Goal: Task Accomplishment & Management: Use online tool/utility

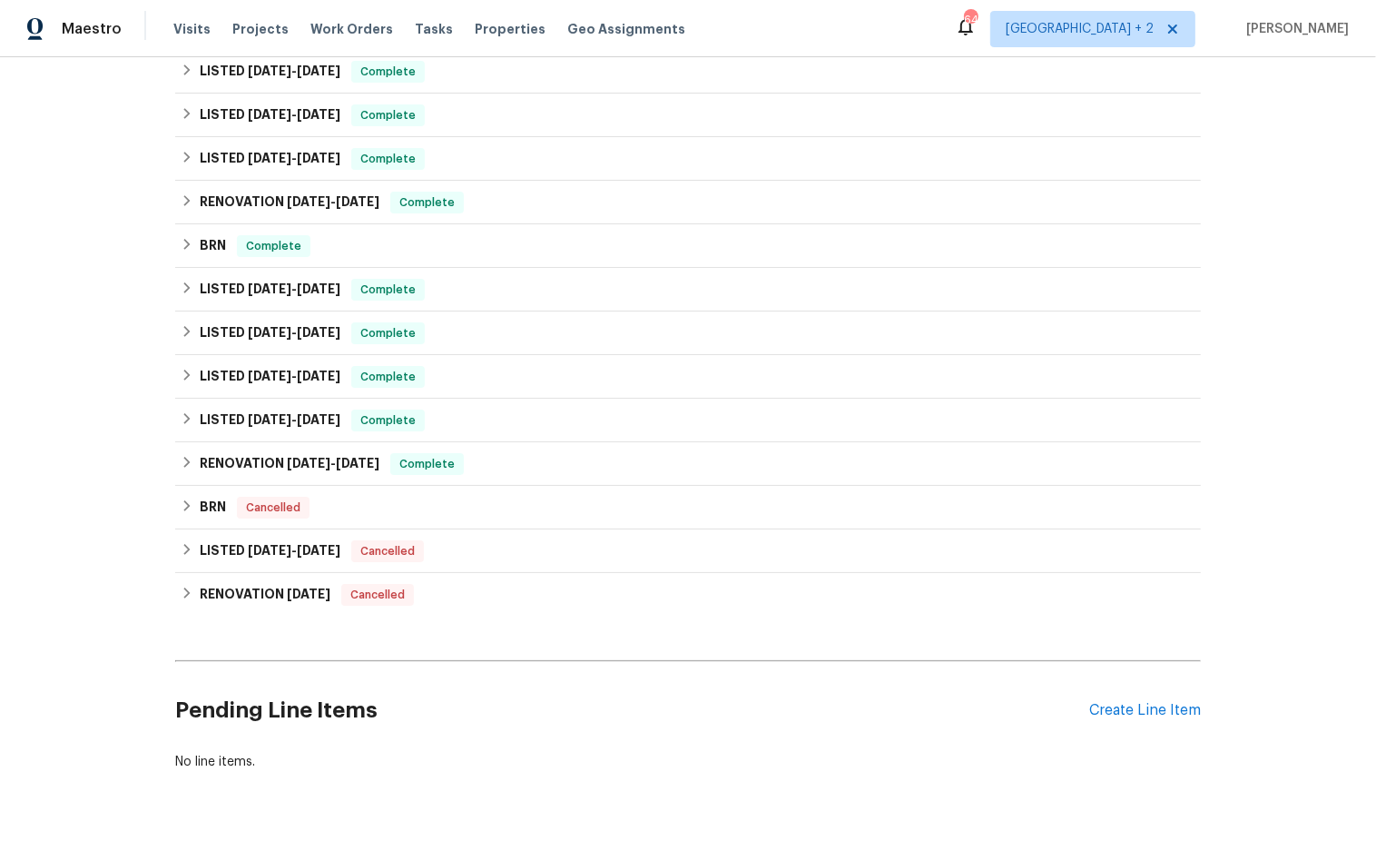
scroll to position [589, 0]
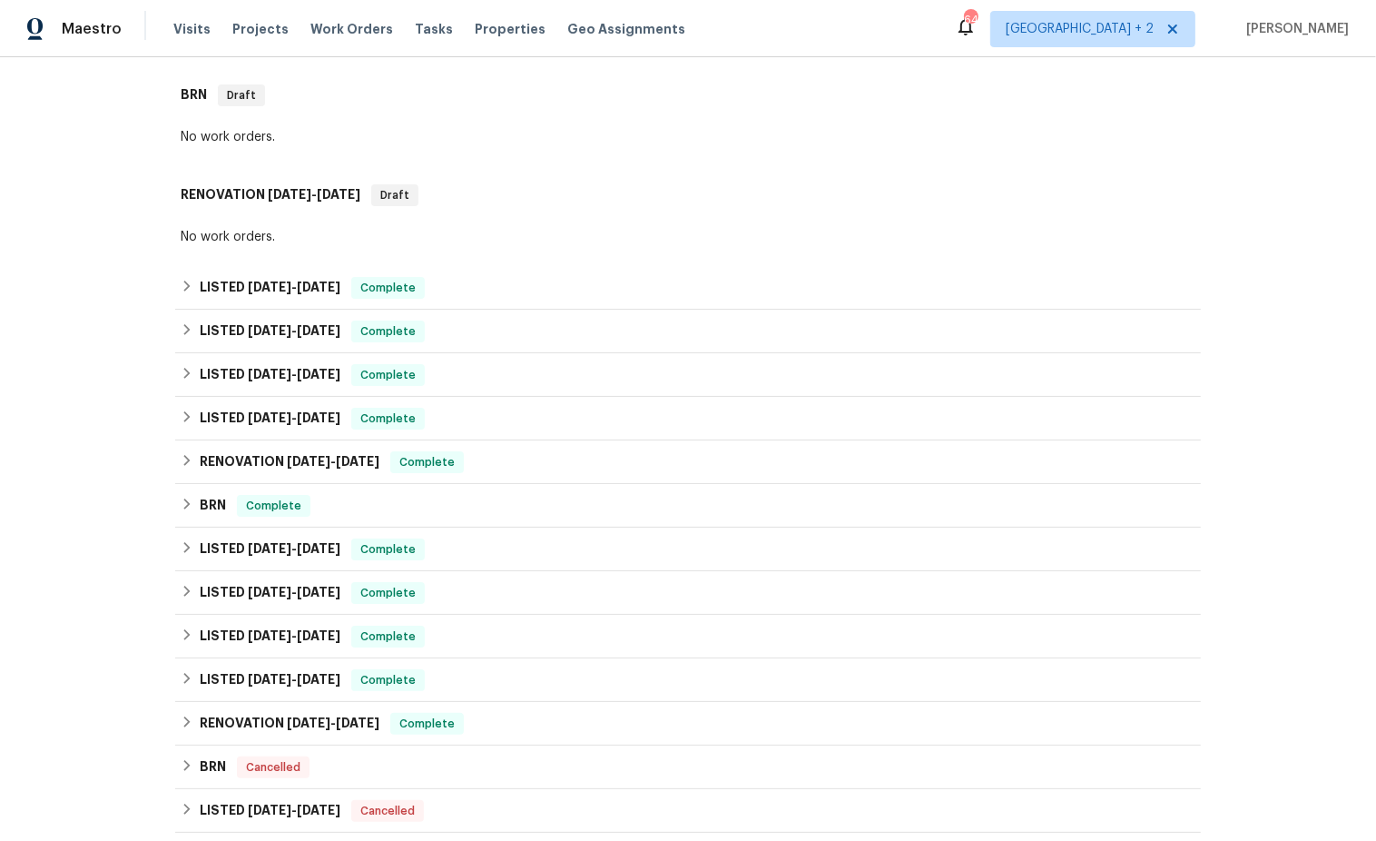
scroll to position [270, 0]
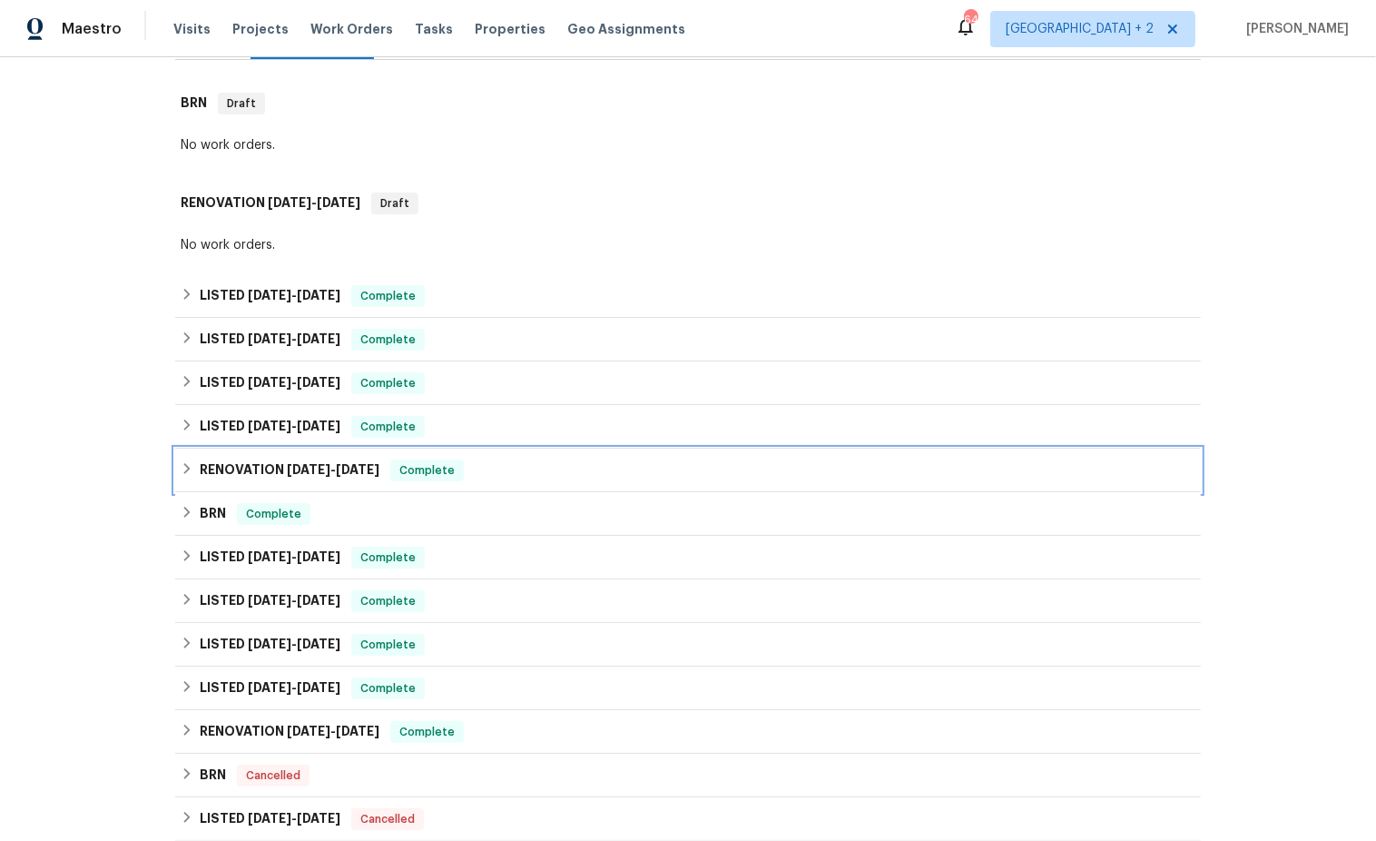
click at [184, 469] on icon at bounding box center [187, 468] width 13 height 13
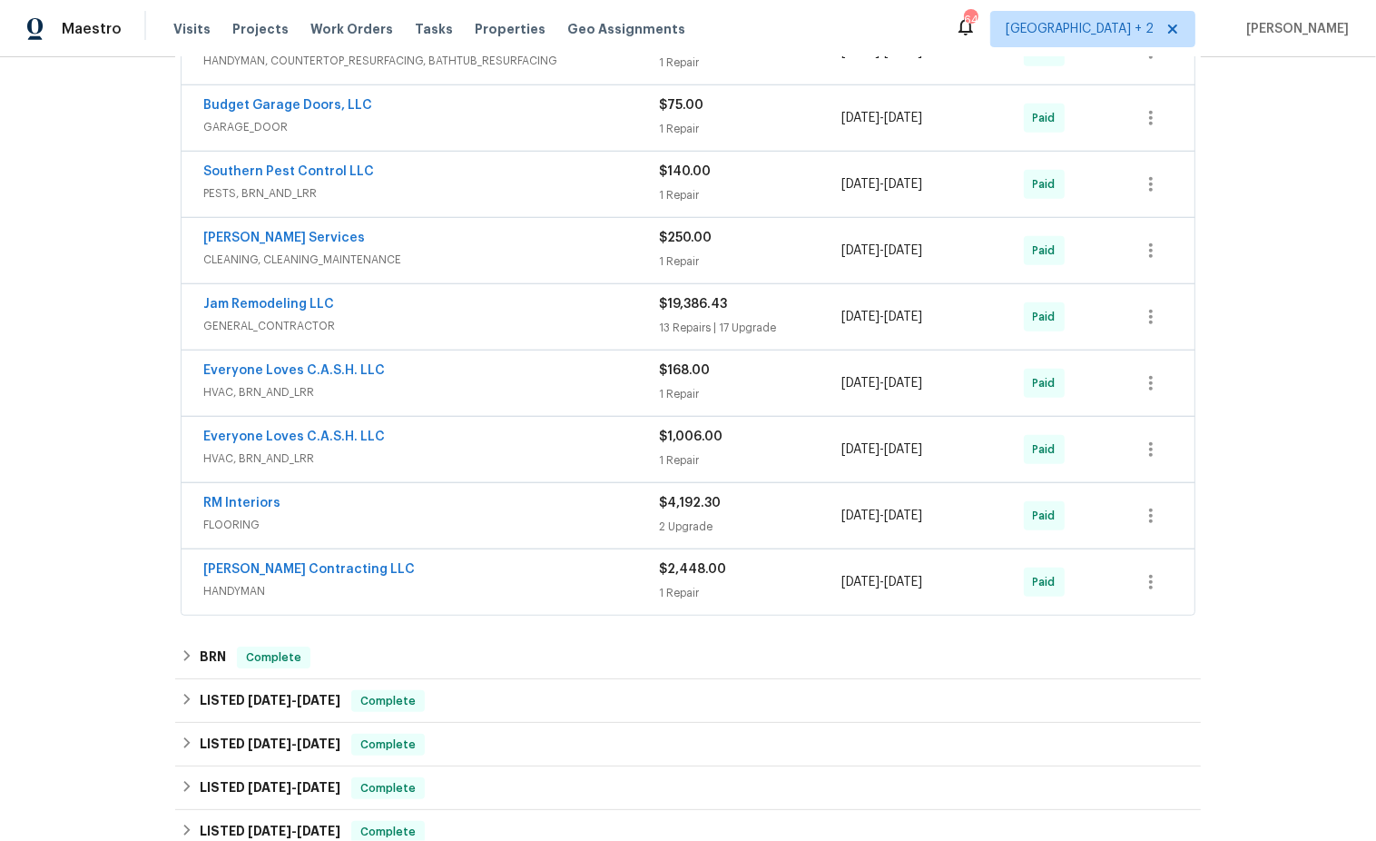
scroll to position [822, 0]
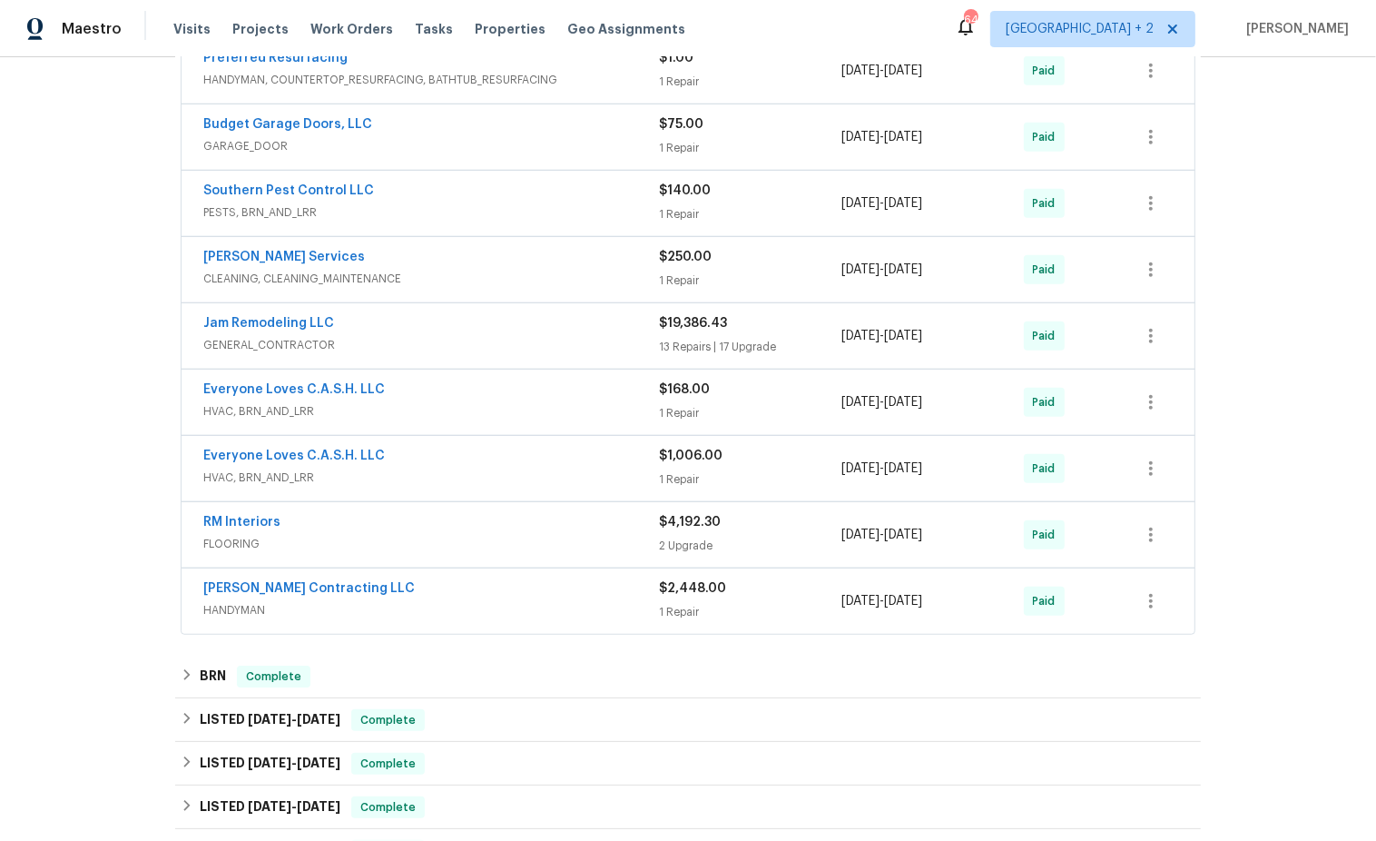
click at [549, 526] on div "RM Interiors" at bounding box center [431, 524] width 456 height 22
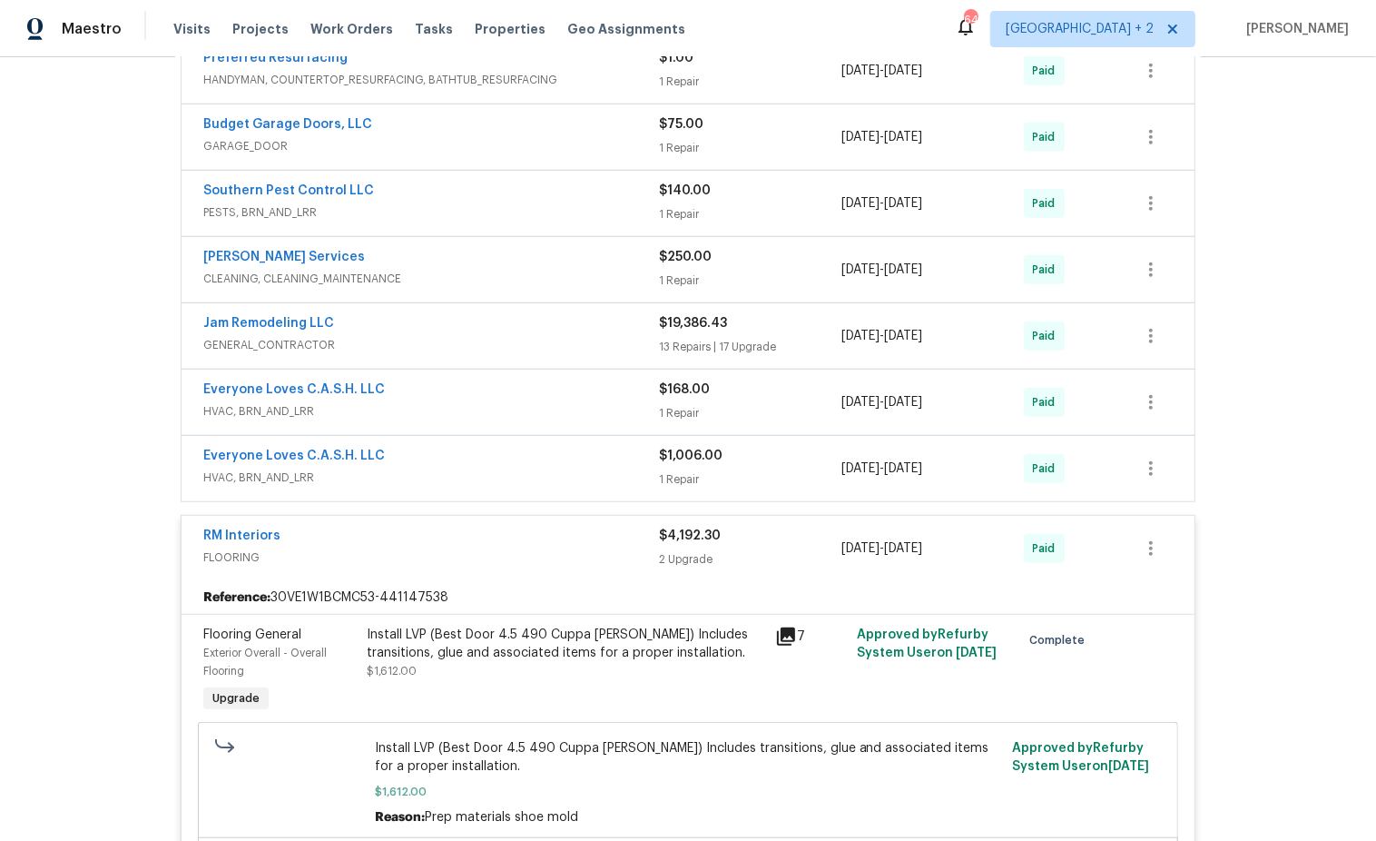
click at [536, 475] on span "HVAC, BRN_AND_LRR" at bounding box center [431, 477] width 456 height 18
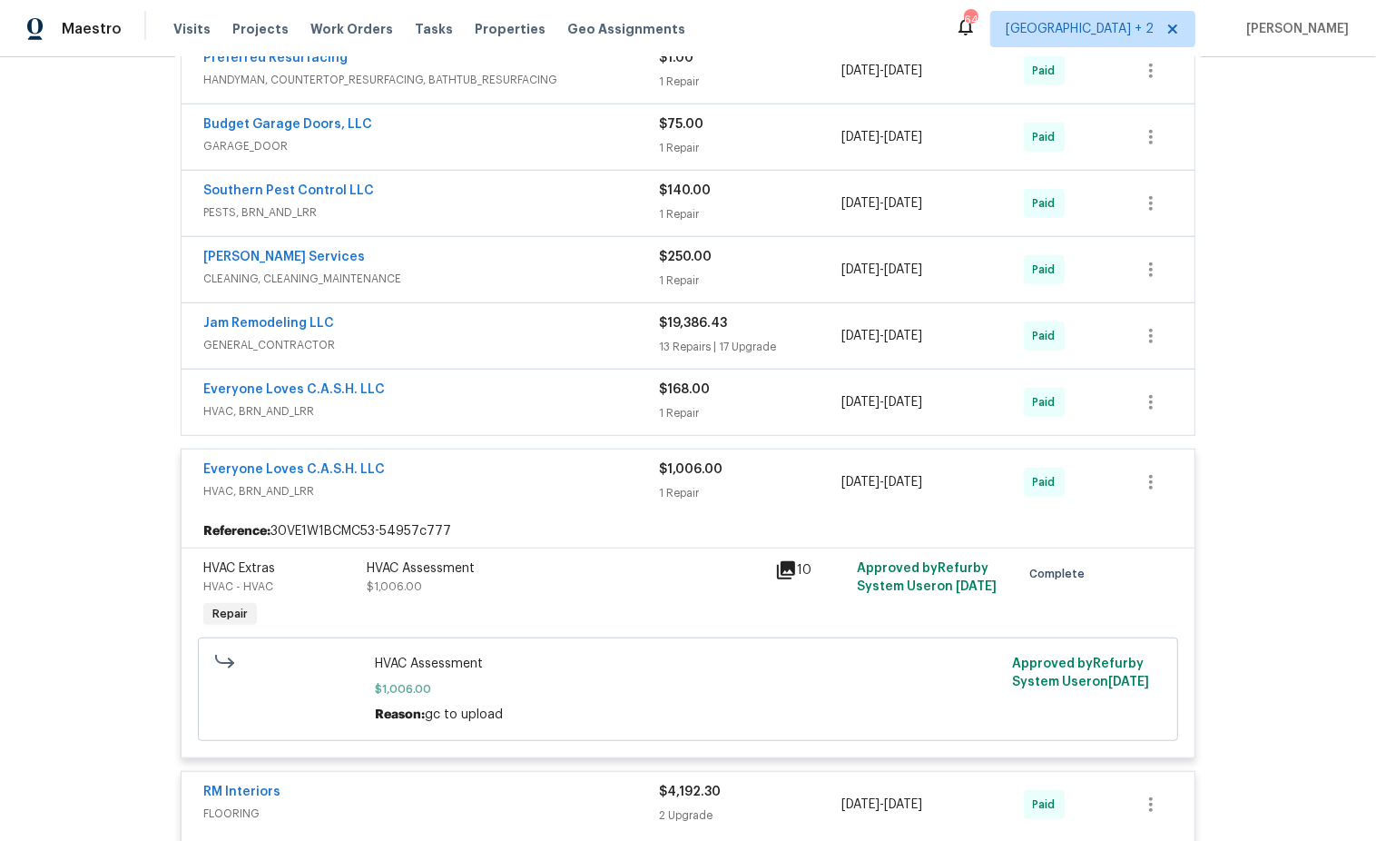
click at [536, 418] on div "Everyone Loves C.A.S.H. LLC HVAC, BRN_AND_LRR $168.00 1 Repair 8/6/2024 - 8/9/2…" at bounding box center [688, 401] width 1013 height 65
click at [529, 403] on span "HVAC, BRN_AND_LRR" at bounding box center [431, 411] width 456 height 18
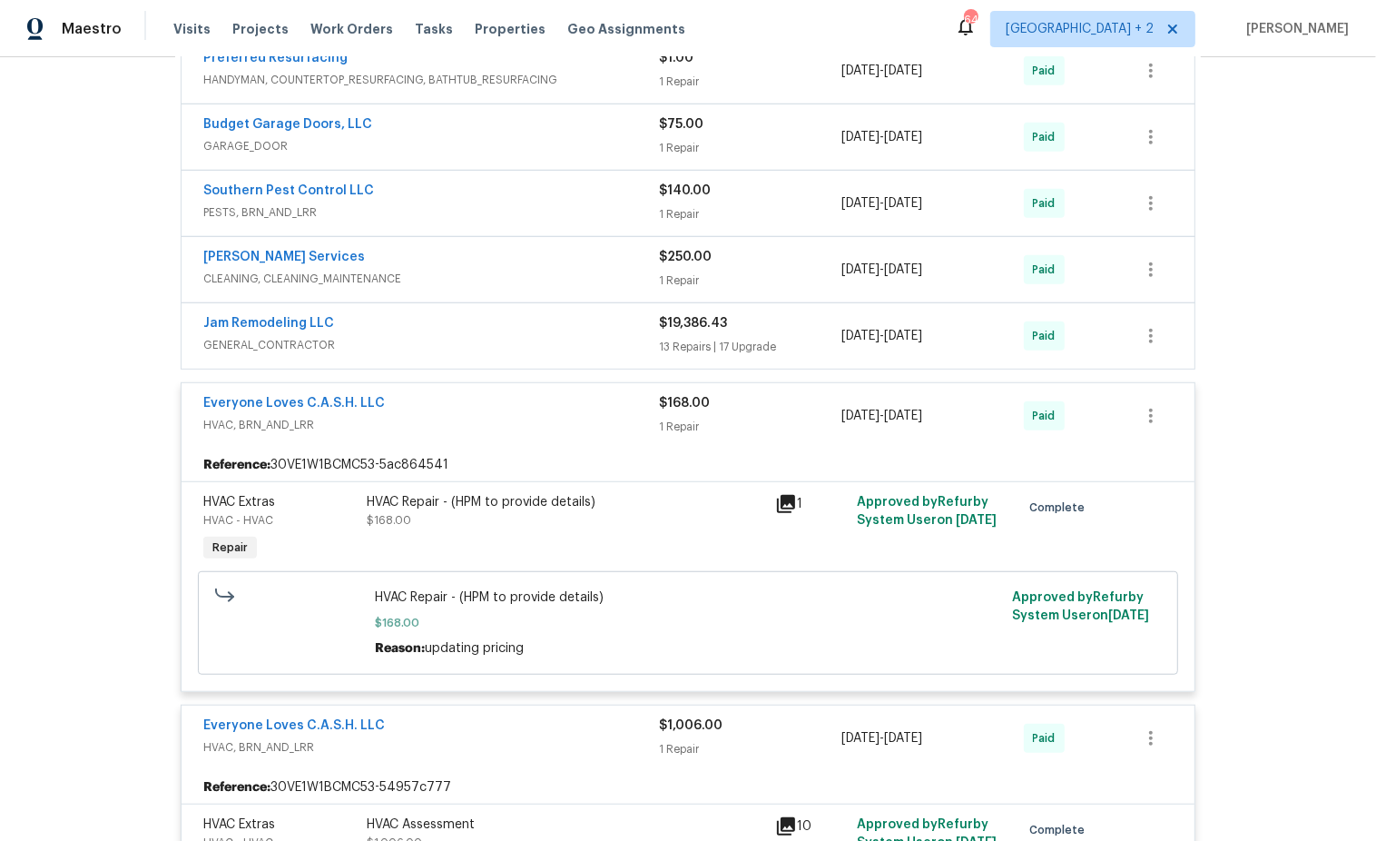
click at [519, 352] on div "Jam Remodeling LLC GENERAL_CONTRACTOR $19,386.43 13 Repairs | 17 Upgrade 8/2/20…" at bounding box center [688, 335] width 1013 height 65
click at [515, 339] on span "GENERAL_CONTRACTOR" at bounding box center [431, 345] width 456 height 18
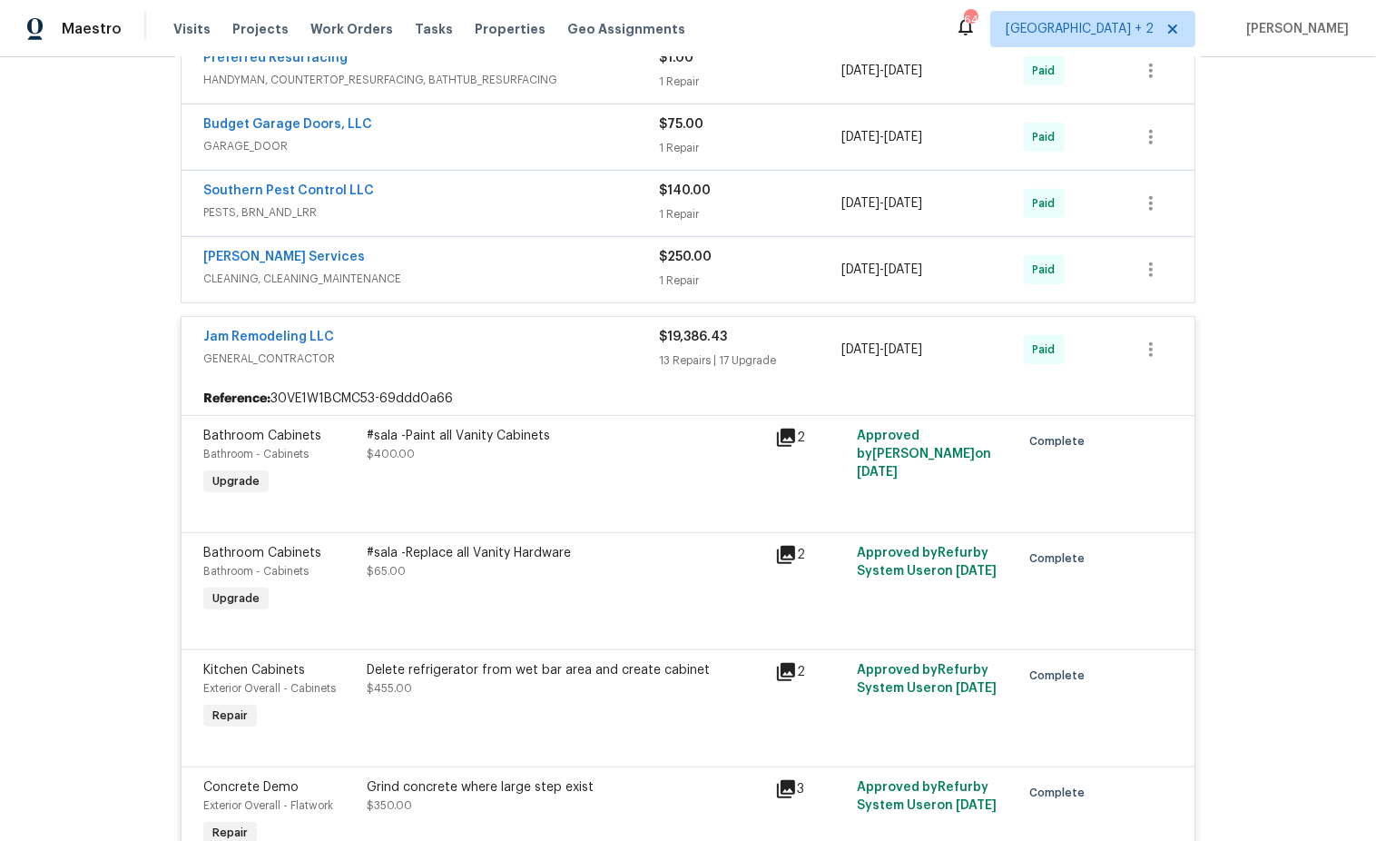
click at [507, 280] on span "CLEANING, CLEANING_MAINTENANCE" at bounding box center [431, 279] width 456 height 18
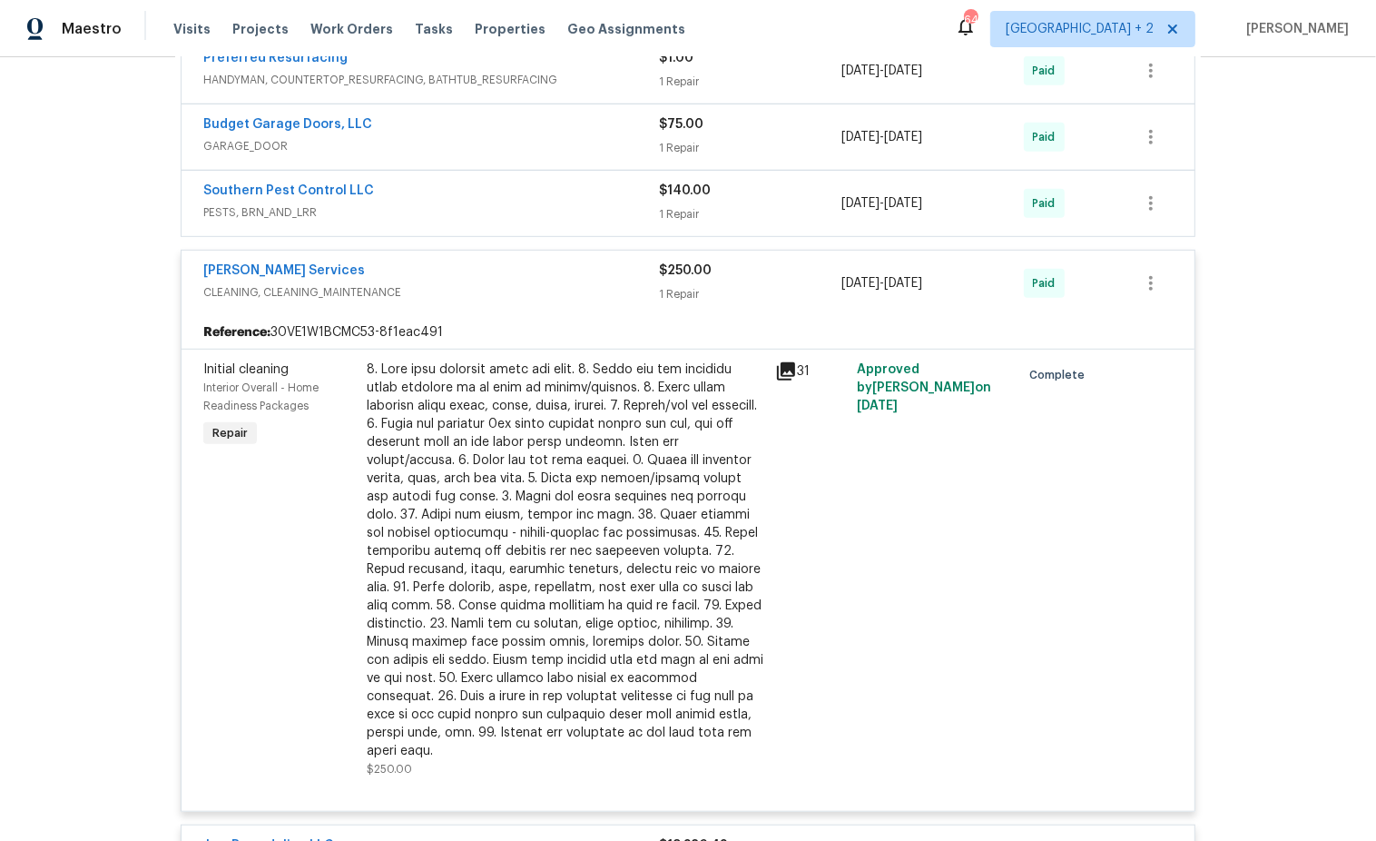
click at [506, 211] on span "PESTS, BRN_AND_LRR" at bounding box center [431, 212] width 456 height 18
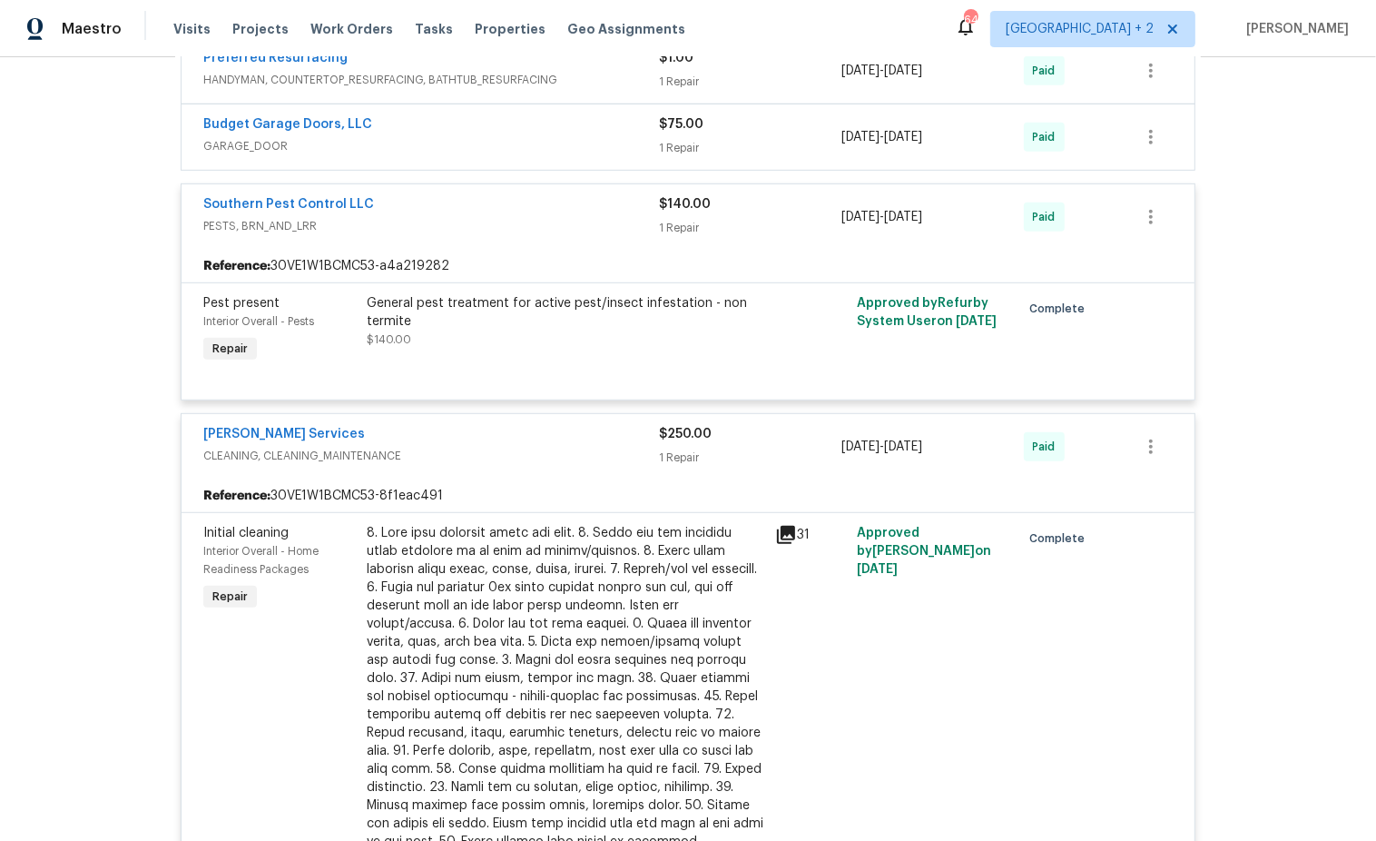
click at [510, 145] on span "GARAGE_DOOR" at bounding box center [431, 146] width 456 height 18
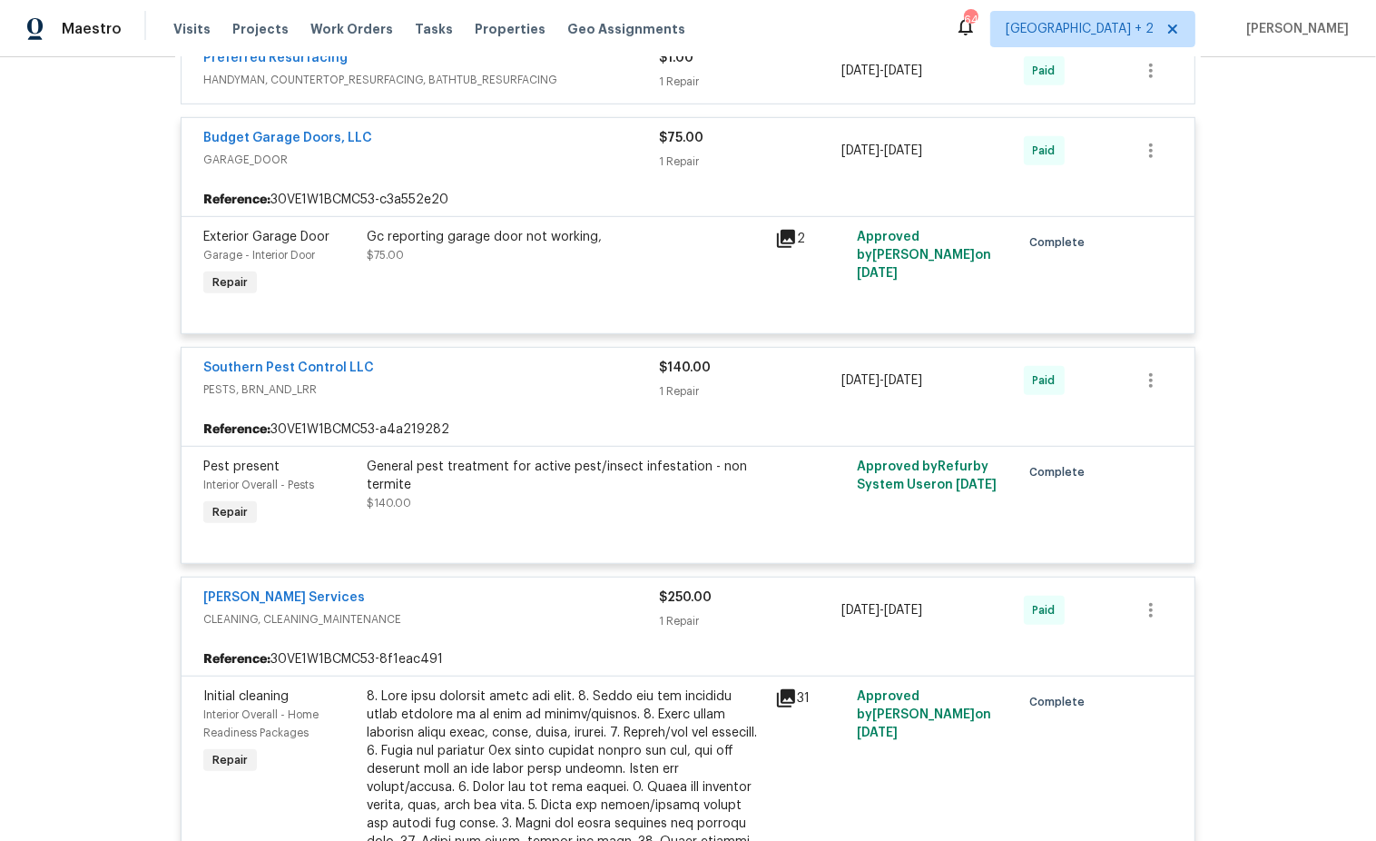
scroll to position [479, 0]
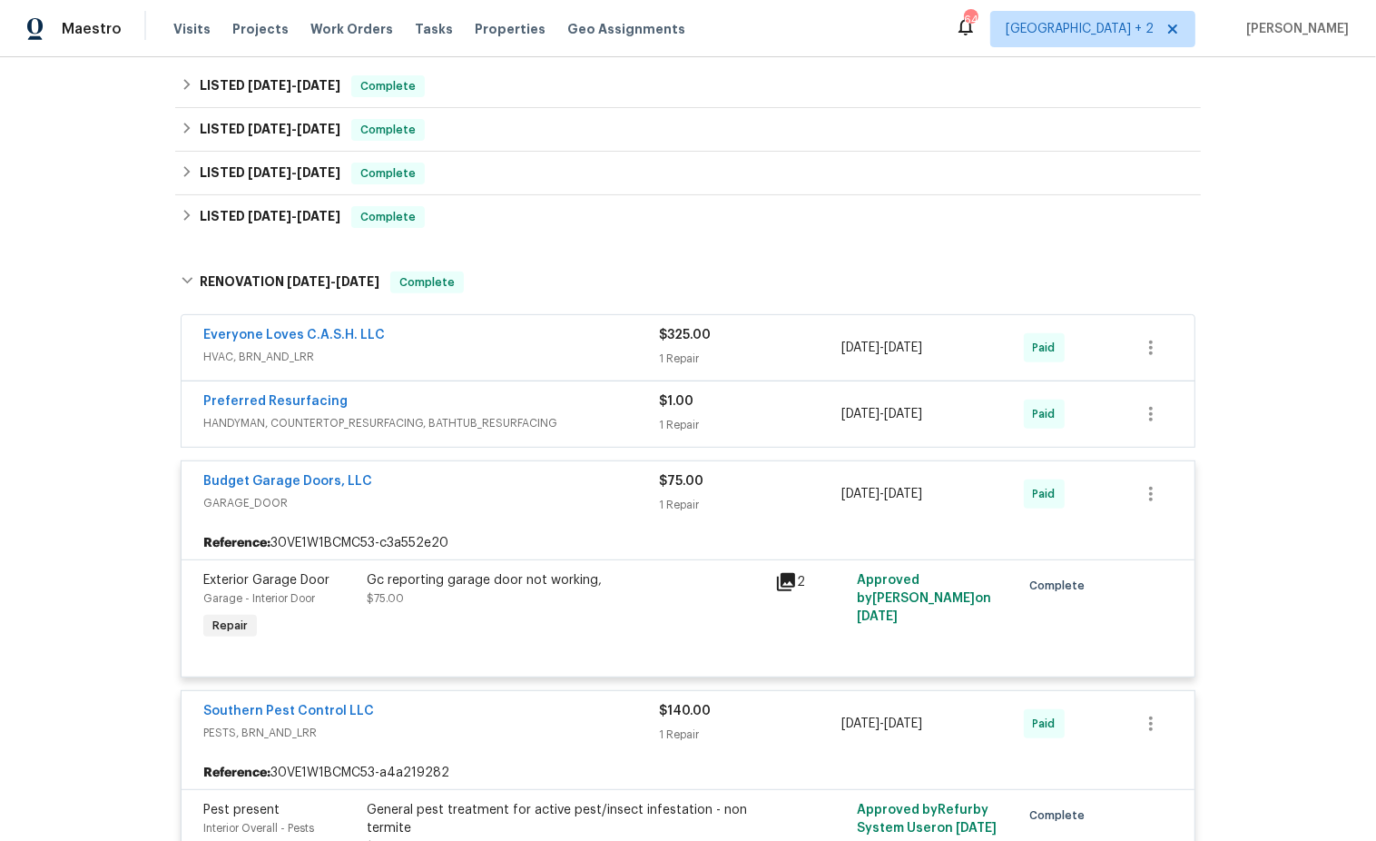
click at [562, 401] on div "Preferred Resurfacing" at bounding box center [431, 403] width 456 height 22
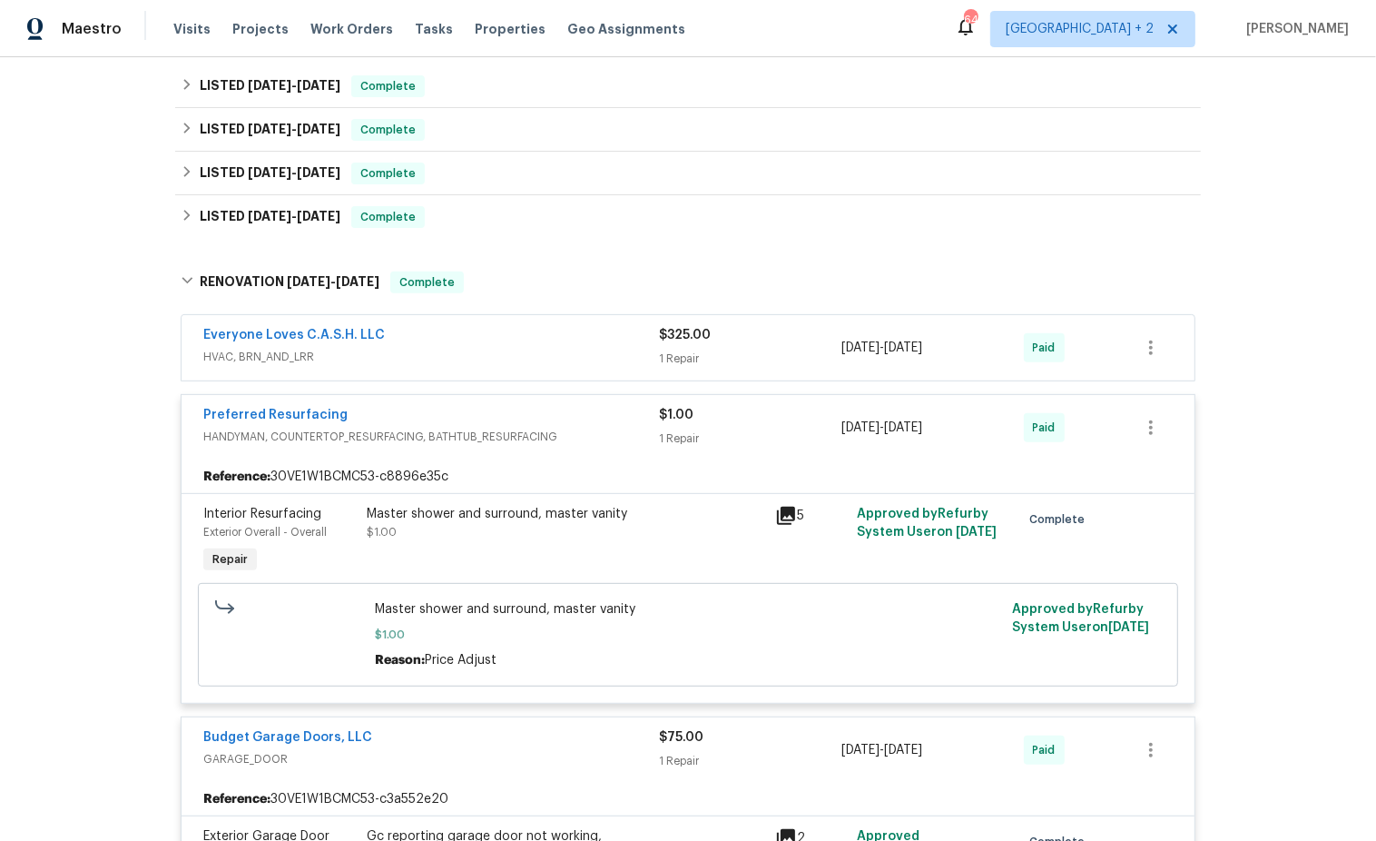
click at [537, 353] on span "HVAC, BRN_AND_LRR" at bounding box center [431, 357] width 456 height 18
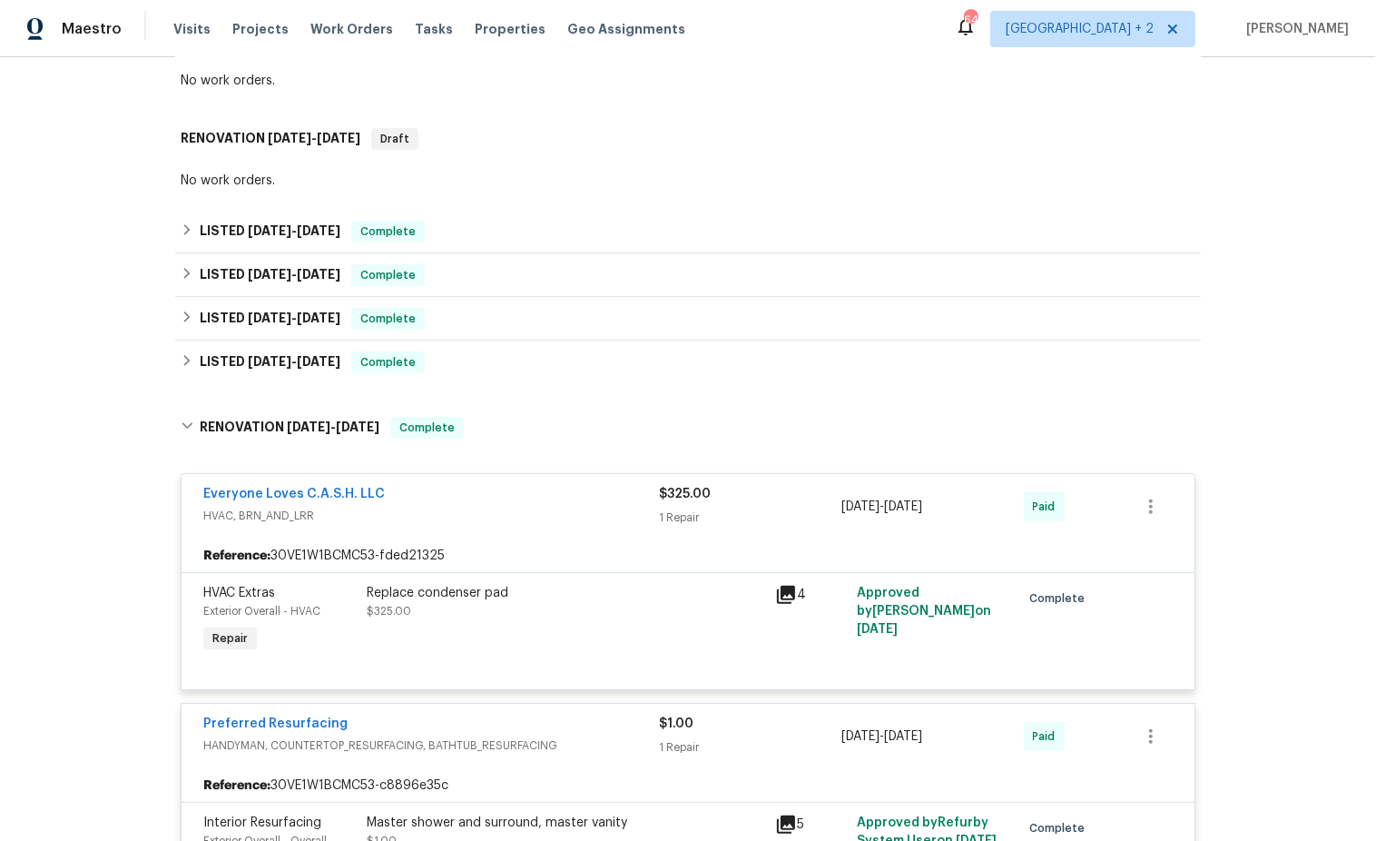
scroll to position [332, 0]
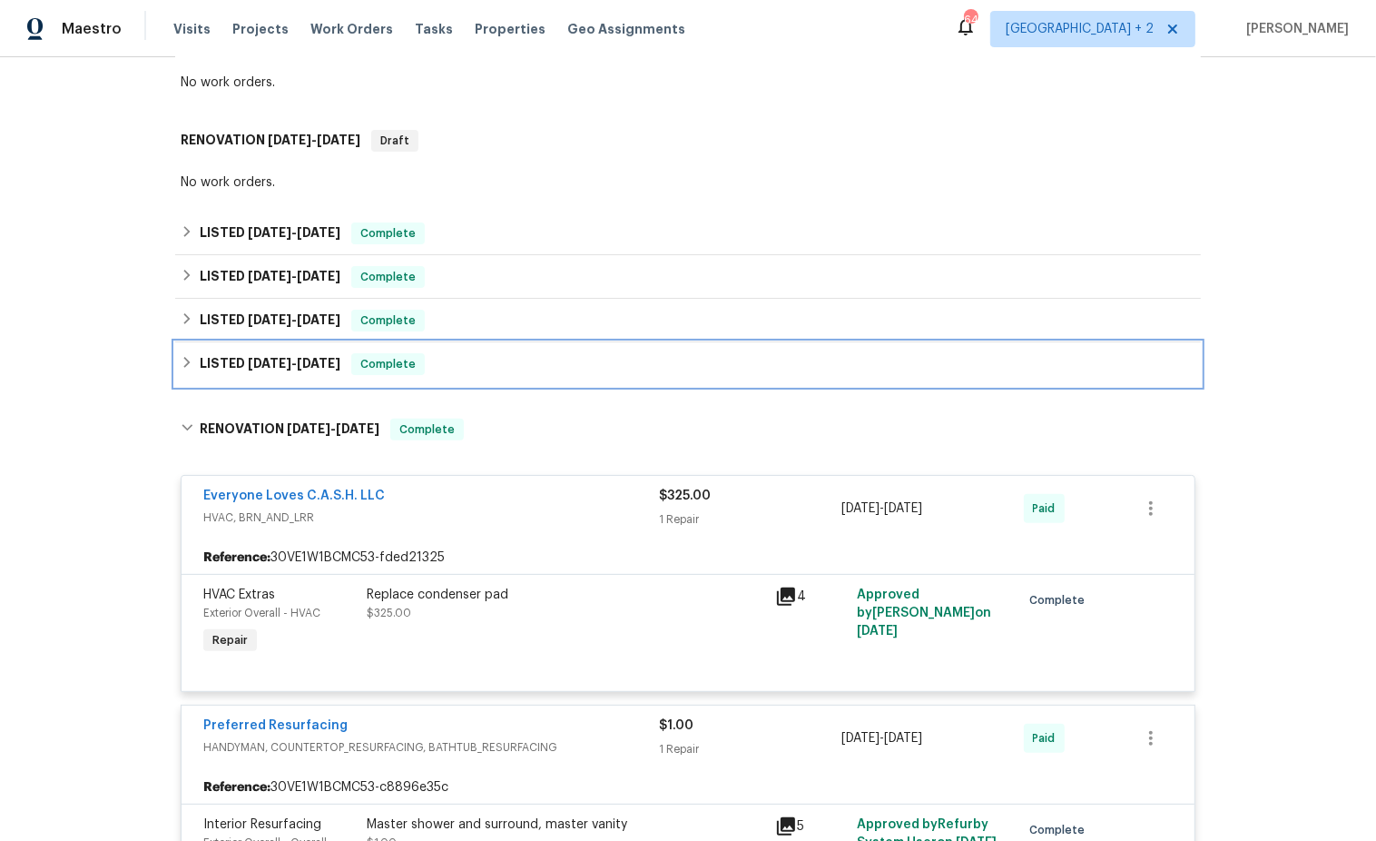
click at [187, 366] on icon at bounding box center [187, 362] width 13 height 13
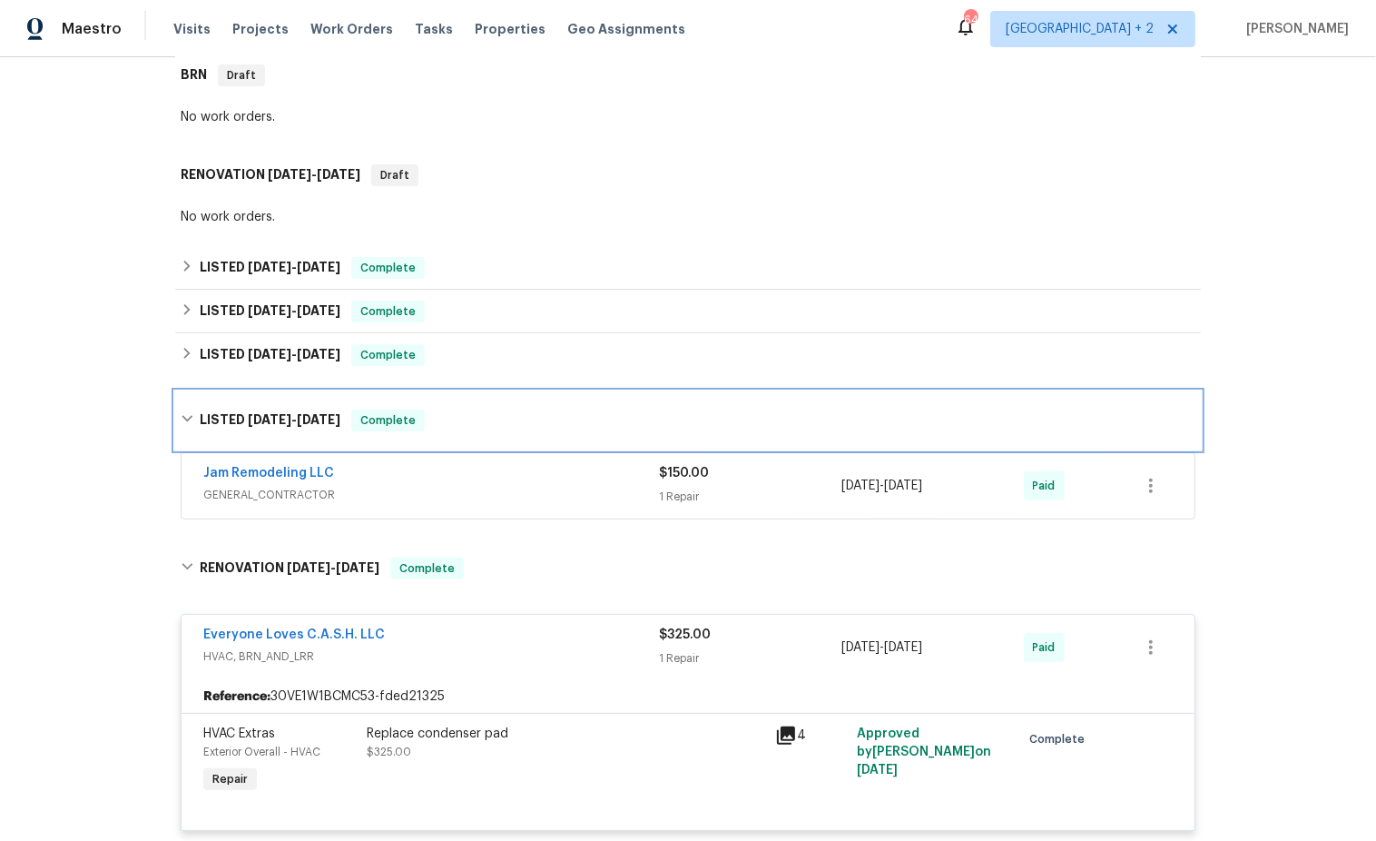
scroll to position [281, 0]
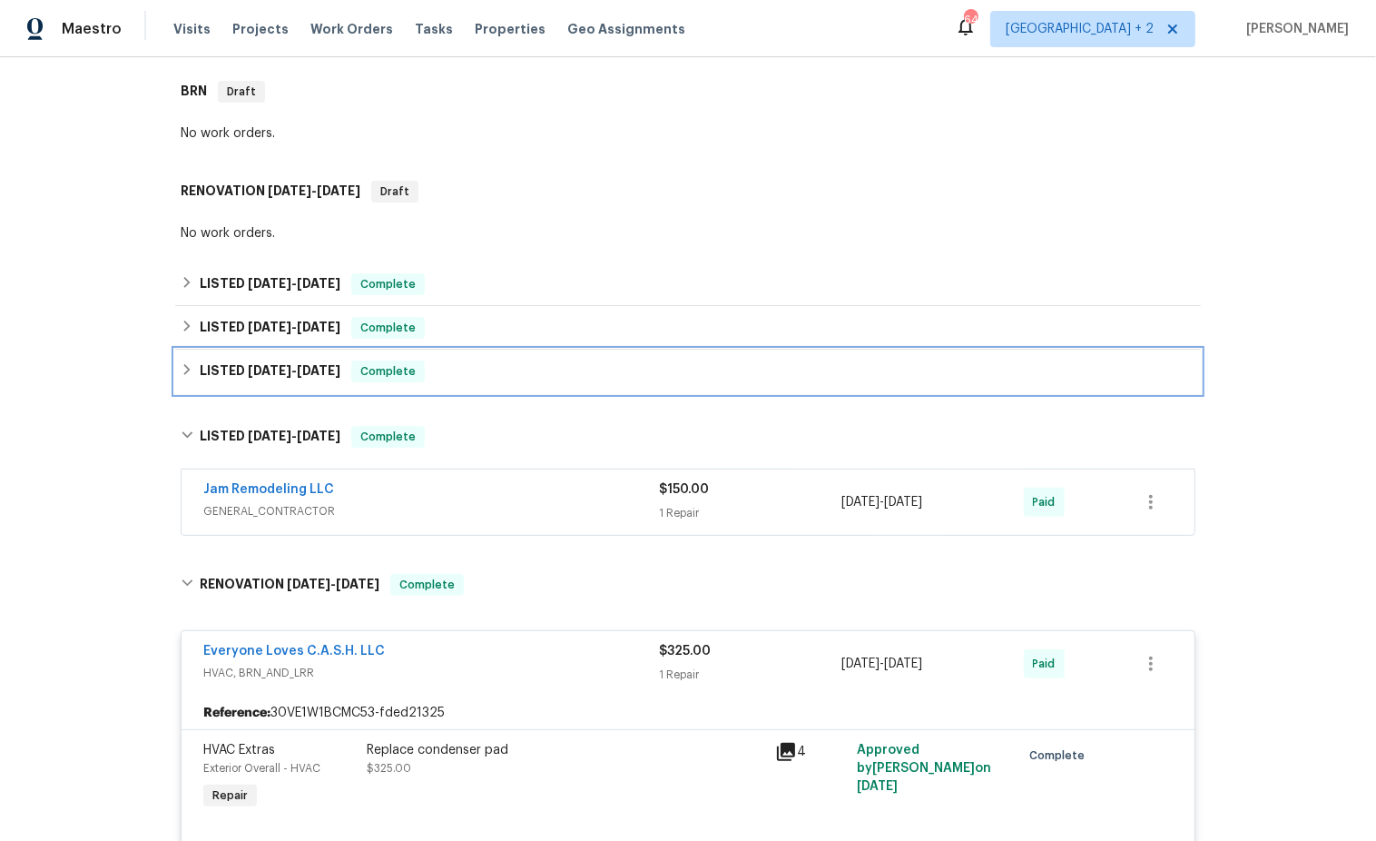
click at [188, 373] on icon at bounding box center [187, 369] width 13 height 13
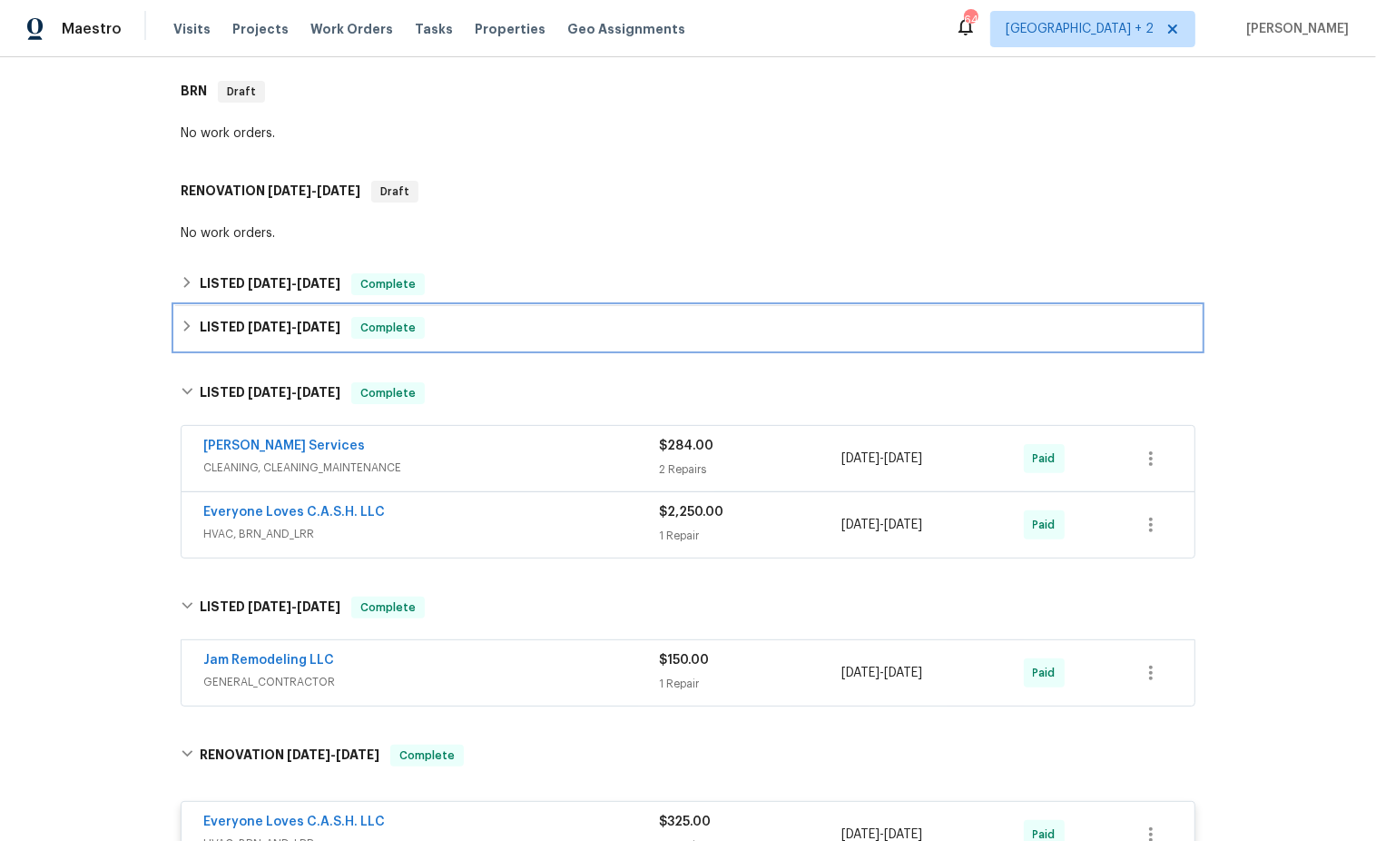
click at [185, 326] on icon at bounding box center [187, 326] width 13 height 13
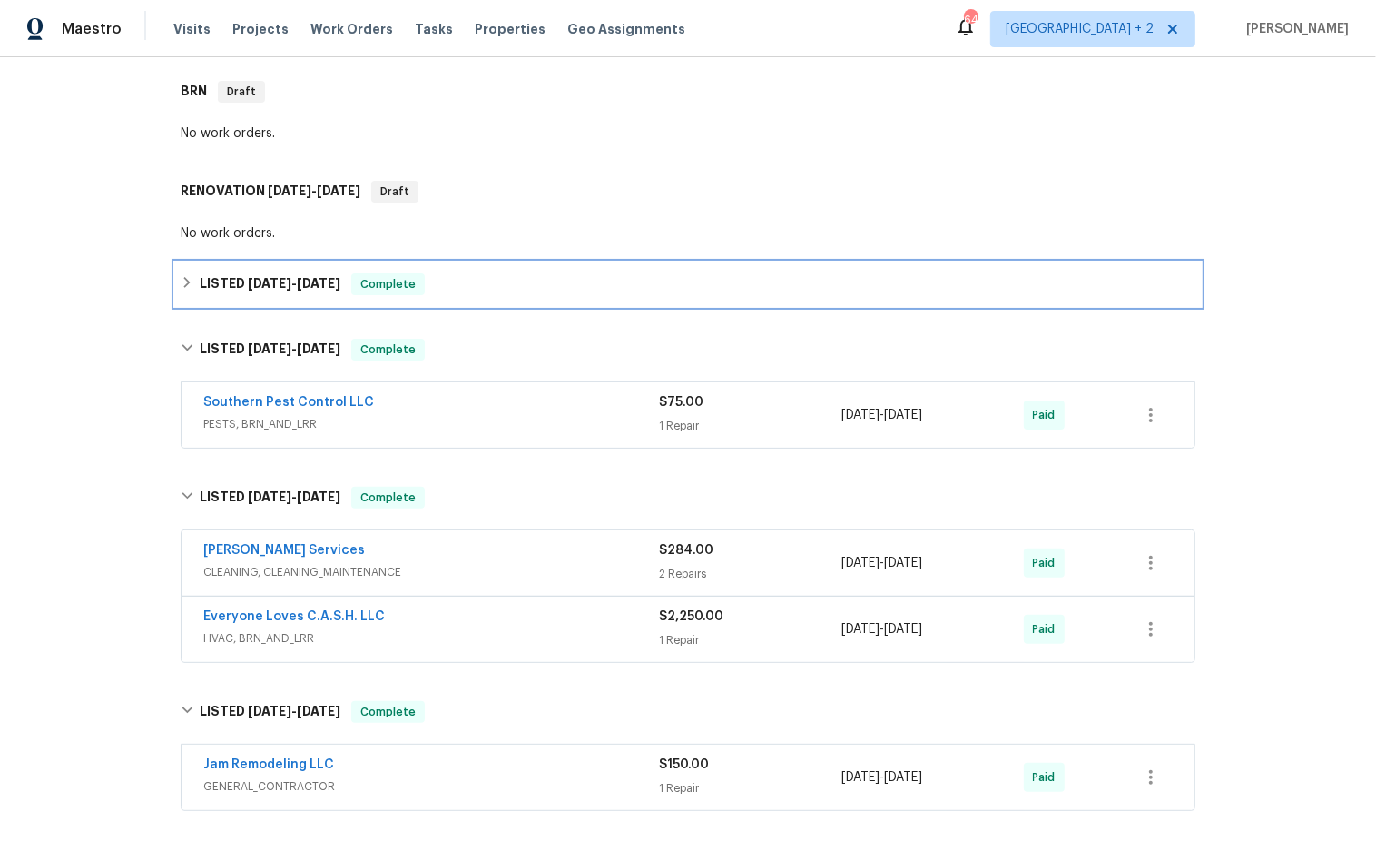
click at [195, 285] on div "LISTED 11/13/24 - 11/15/24 Complete" at bounding box center [688, 284] width 1015 height 22
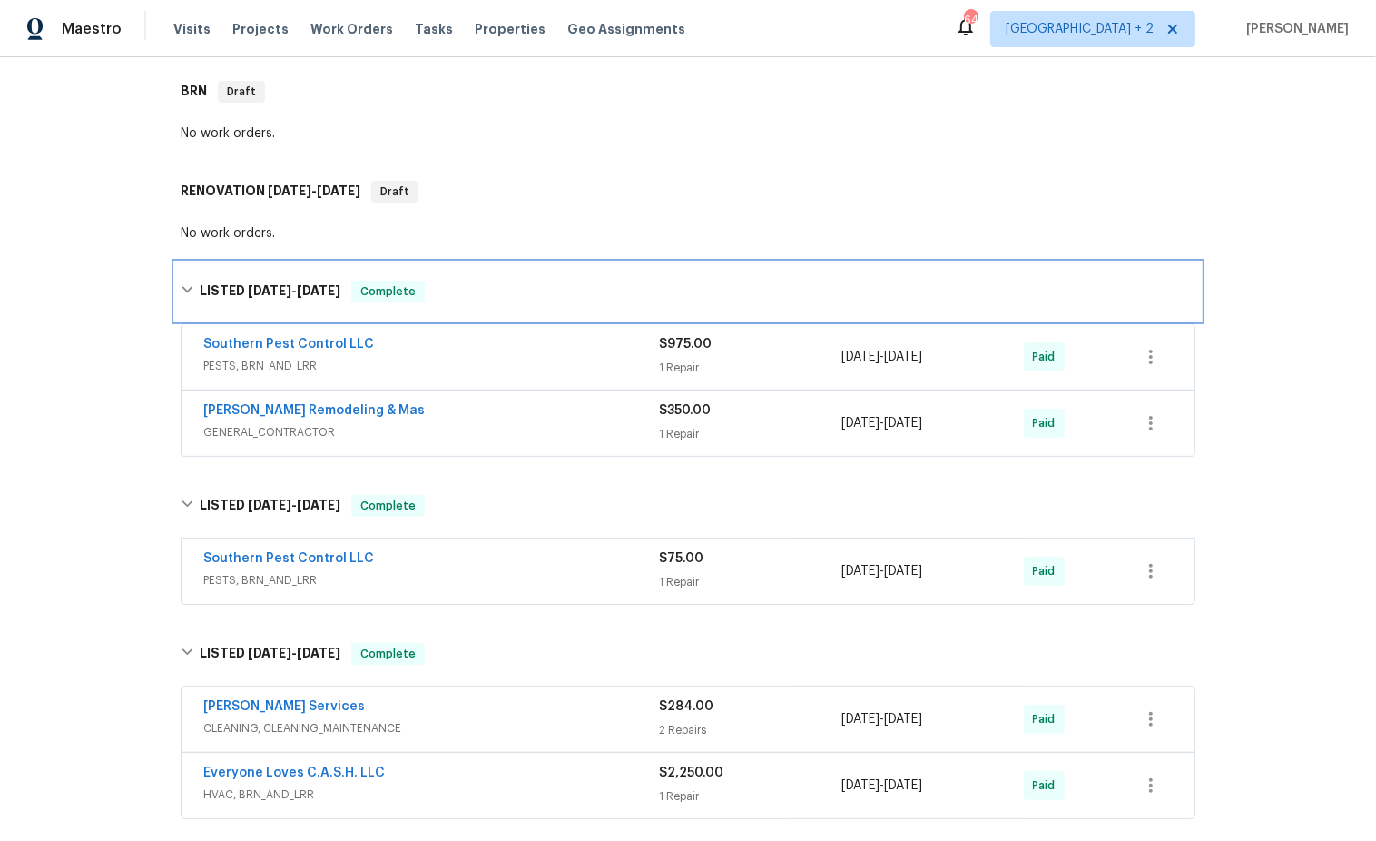
scroll to position [0, 0]
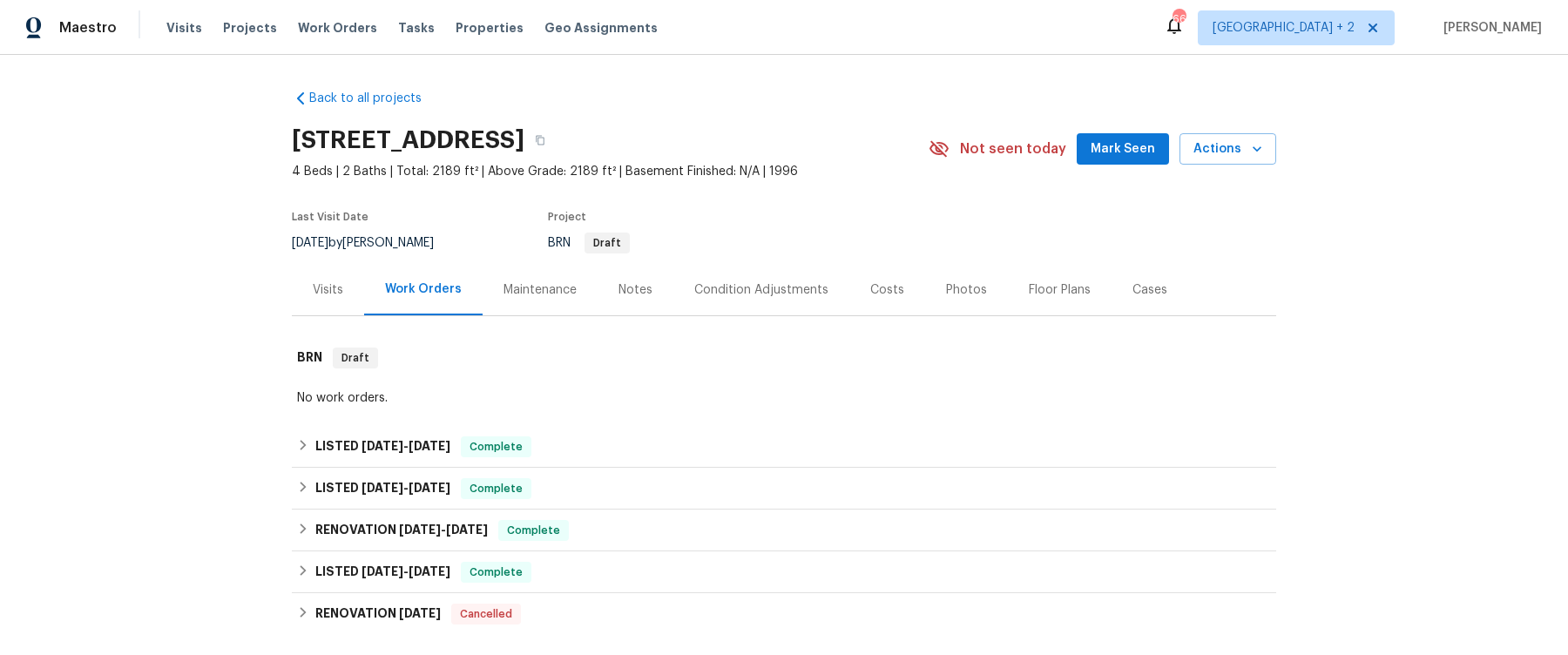
scroll to position [244, 0]
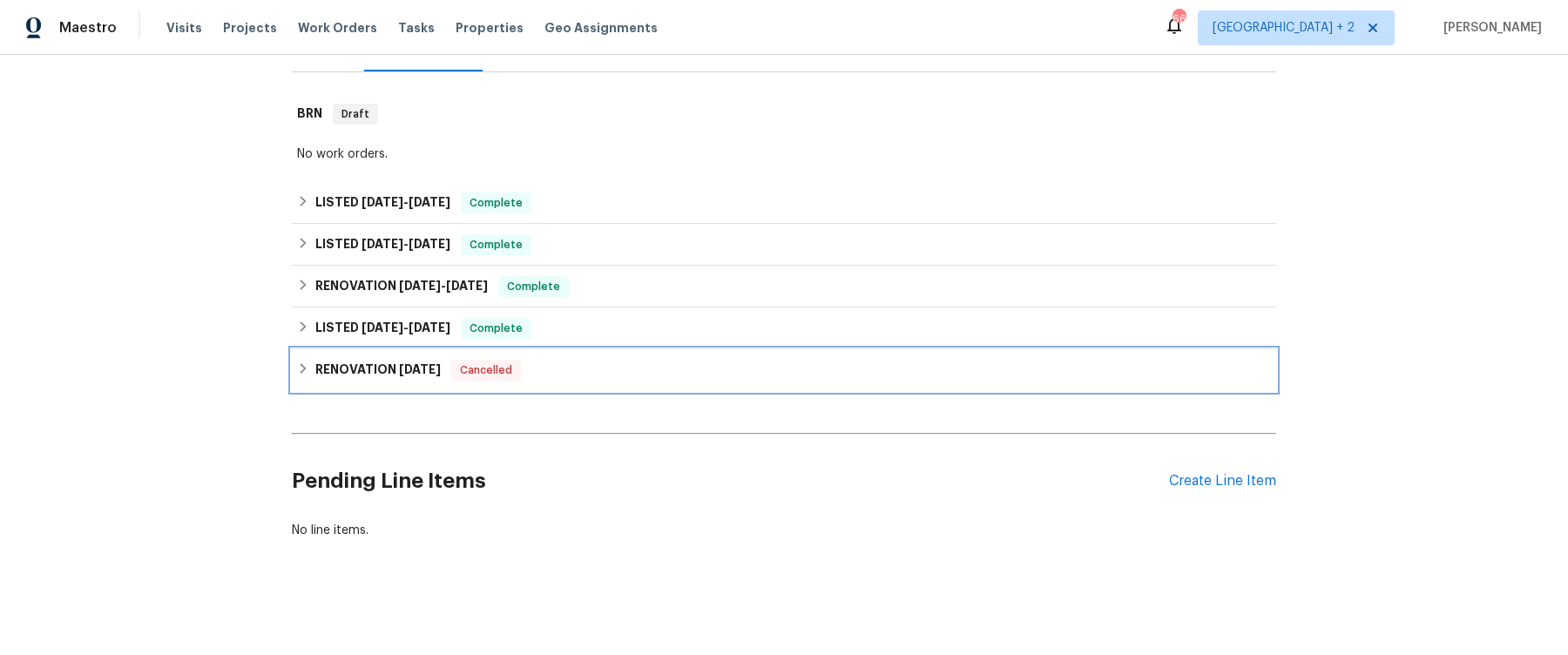
click at [303, 363] on icon at bounding box center [303, 368] width 12 height 12
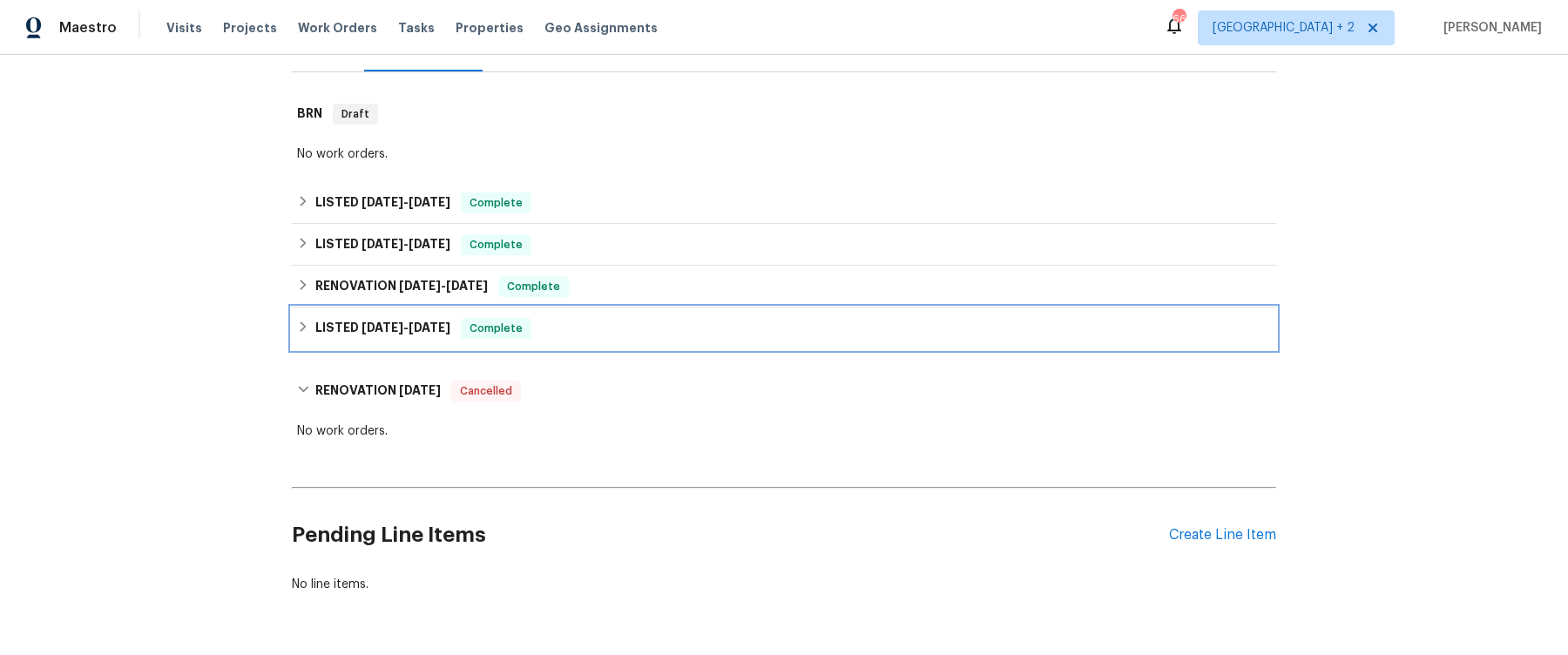
click at [300, 331] on icon at bounding box center [303, 326] width 12 height 12
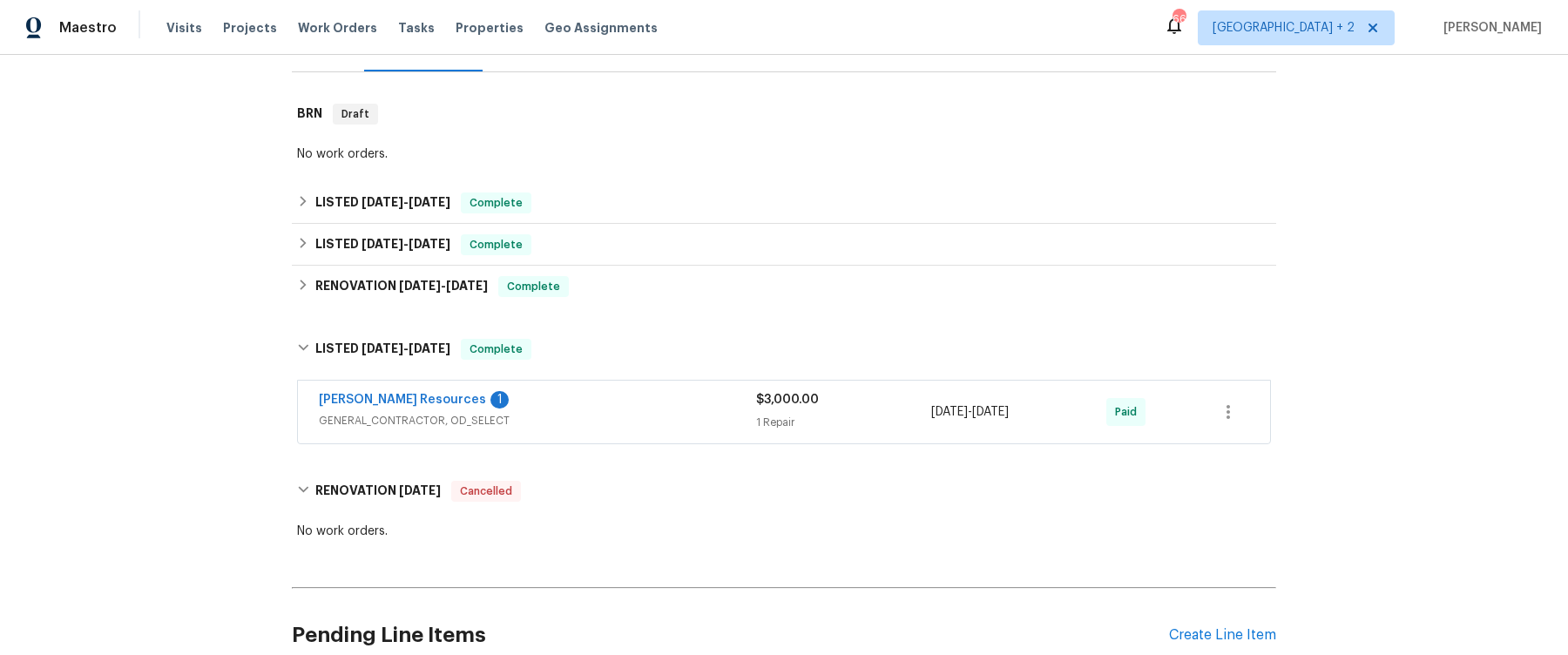
click at [545, 409] on div "[PERSON_NAME] Resources 1" at bounding box center [537, 402] width 438 height 21
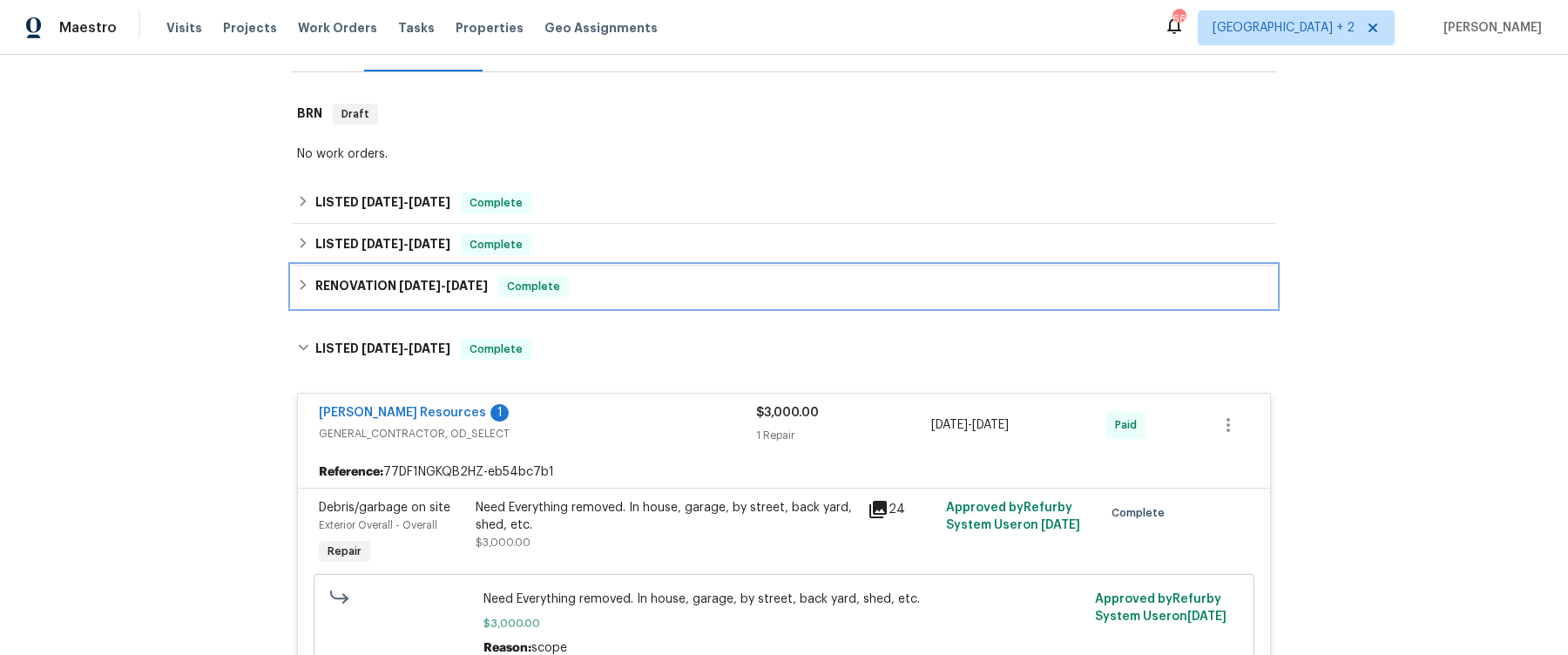
click at [302, 281] on icon at bounding box center [303, 284] width 6 height 11
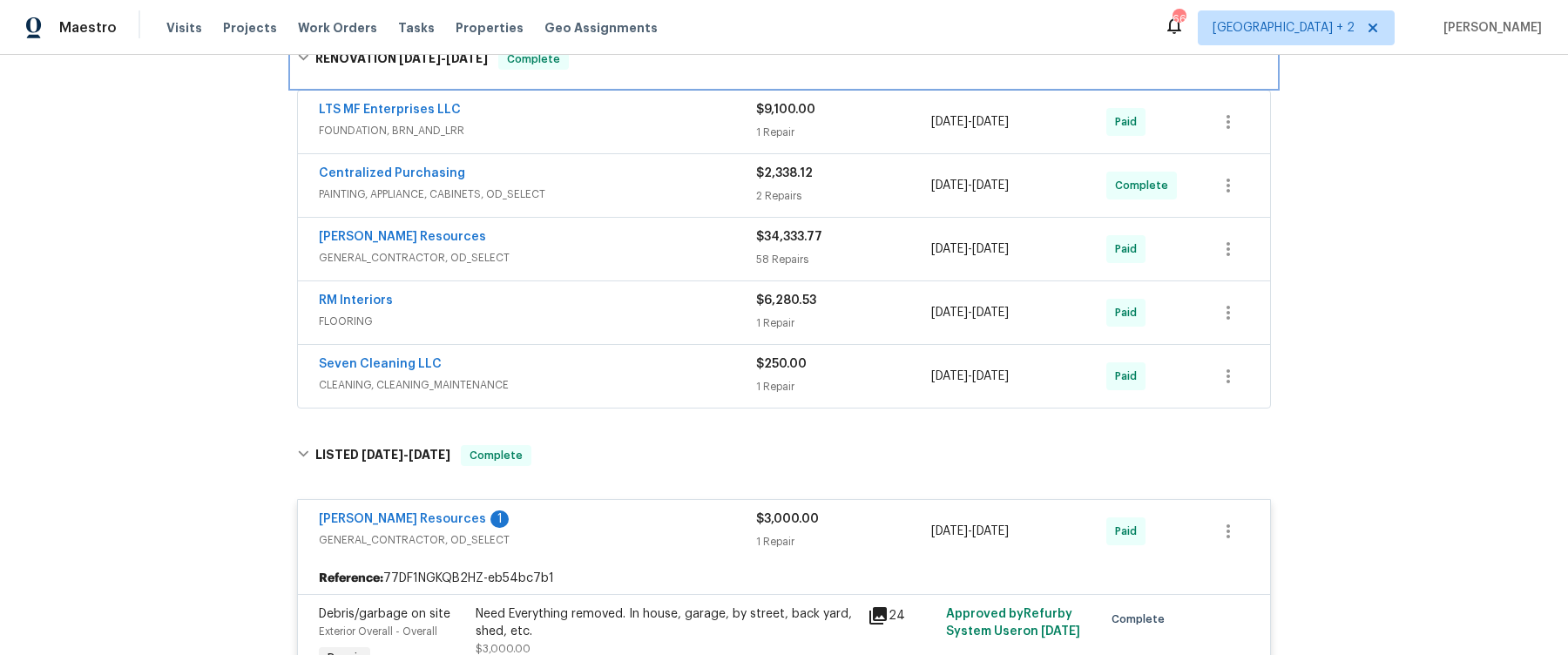
scroll to position [525, 0]
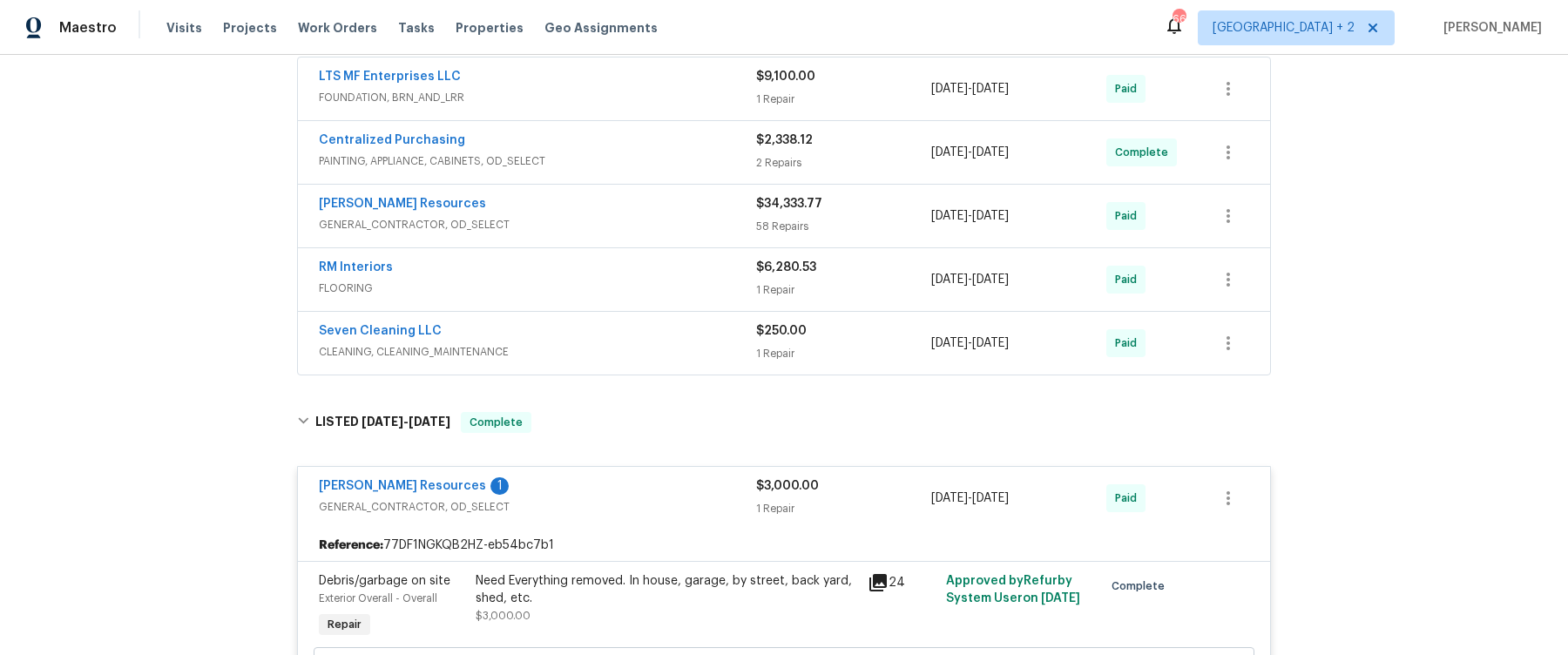
click at [591, 343] on span "CLEANING, CLEANING_MAINTENANCE" at bounding box center [537, 352] width 438 height 17
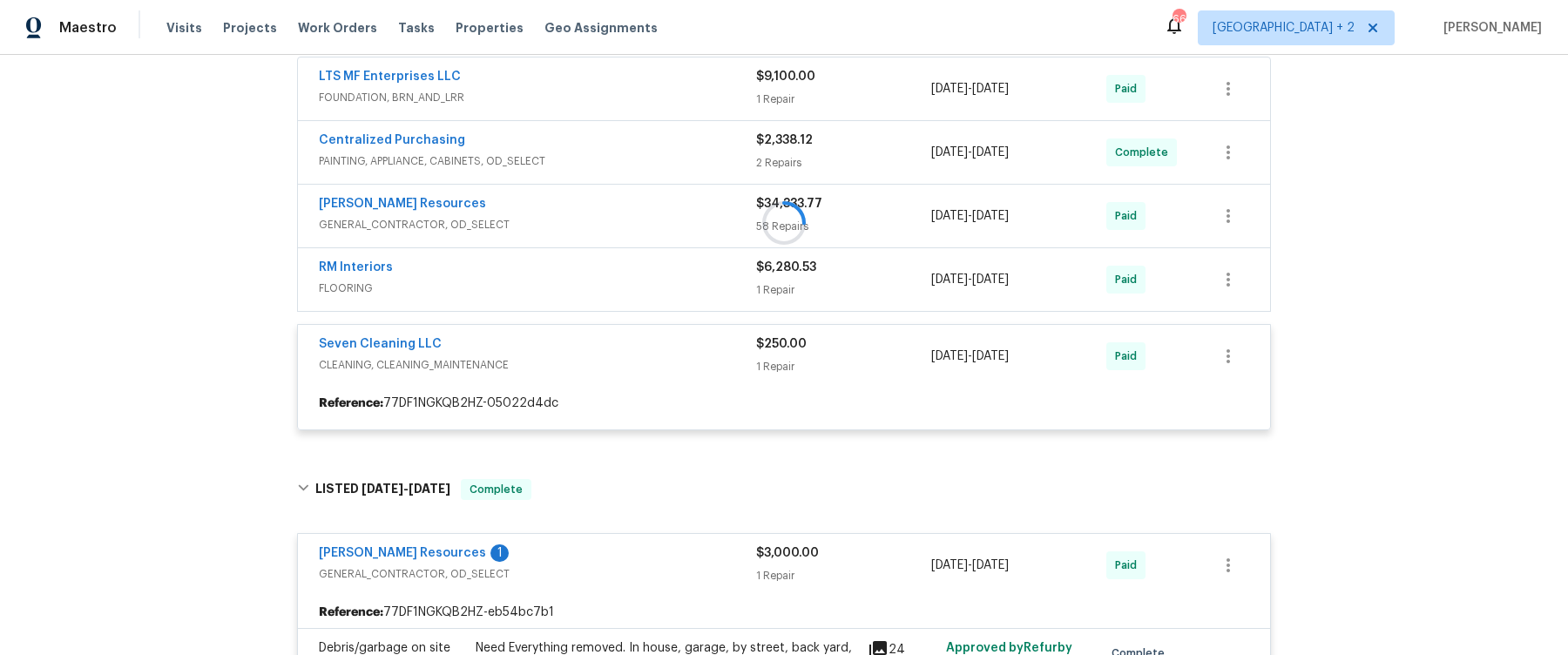
click at [597, 283] on div at bounding box center [784, 222] width 985 height 449
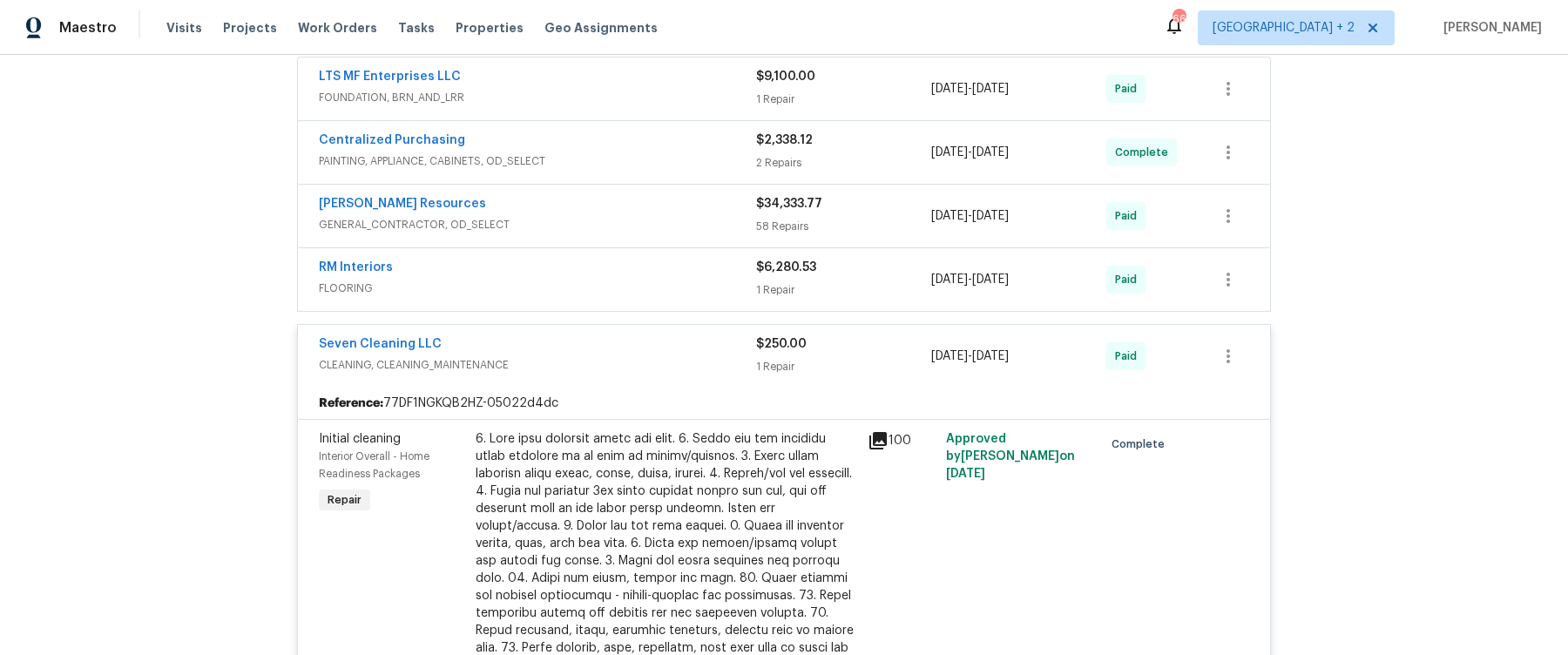
click at [553, 285] on span "FLOORING" at bounding box center [537, 288] width 438 height 17
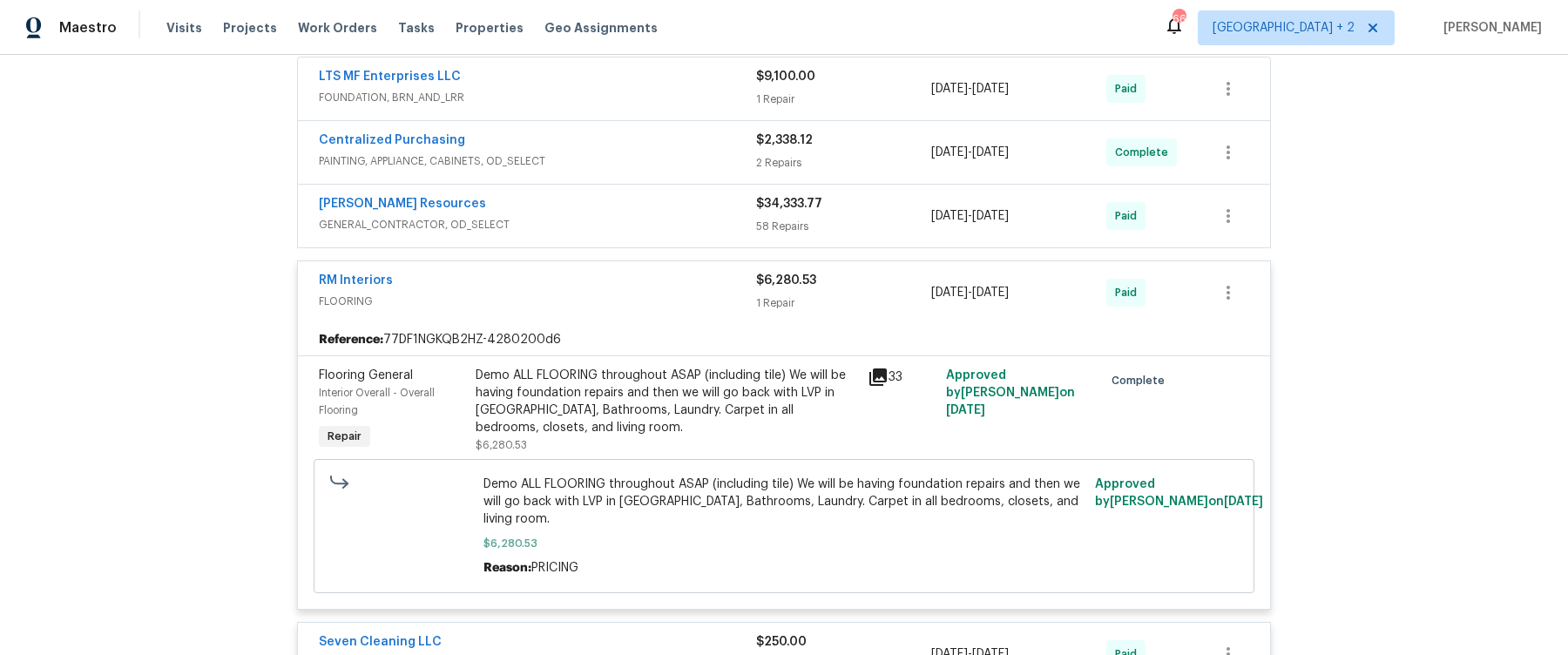
click at [573, 222] on span "GENERAL_CONTRACTOR, OD_SELECT" at bounding box center [537, 224] width 438 height 17
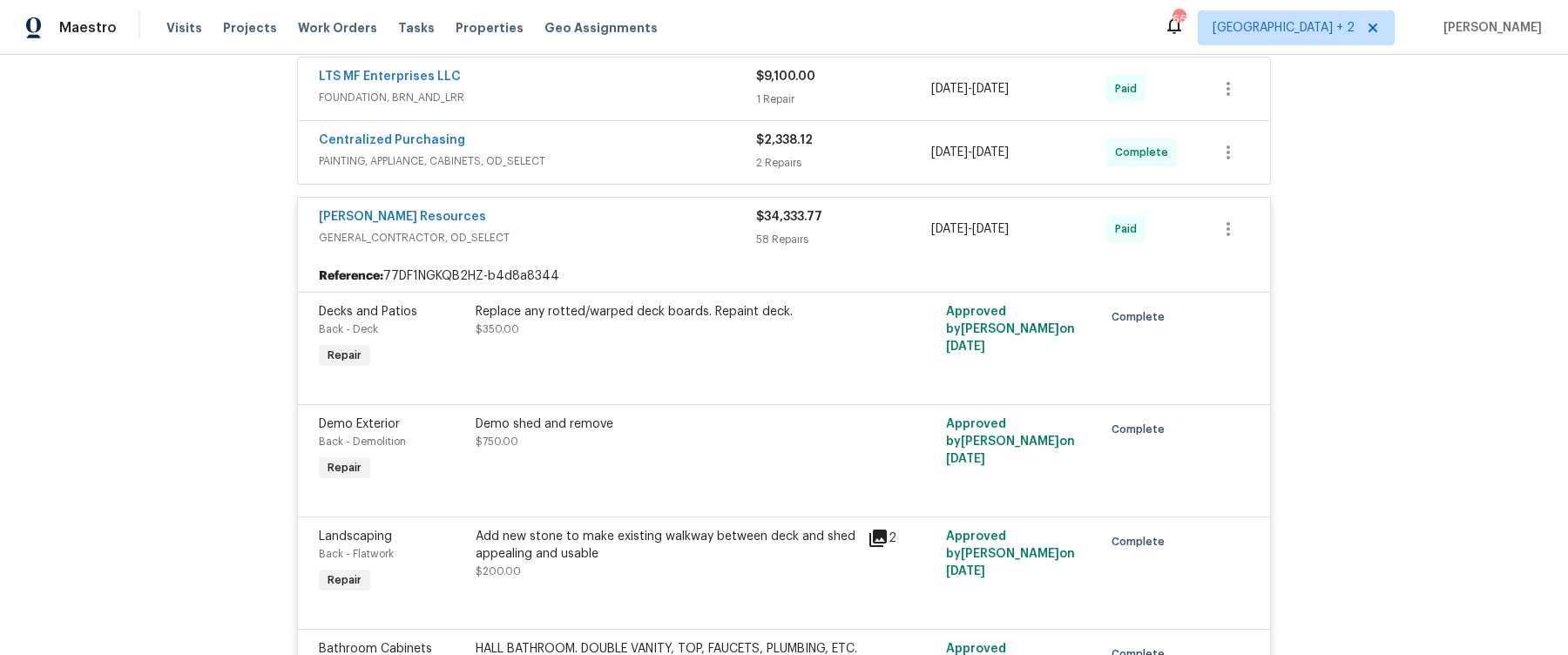
click at [635, 152] on span "PAINTING, APPLIANCE, CABINETS, OD_SELECT" at bounding box center [537, 161] width 438 height 17
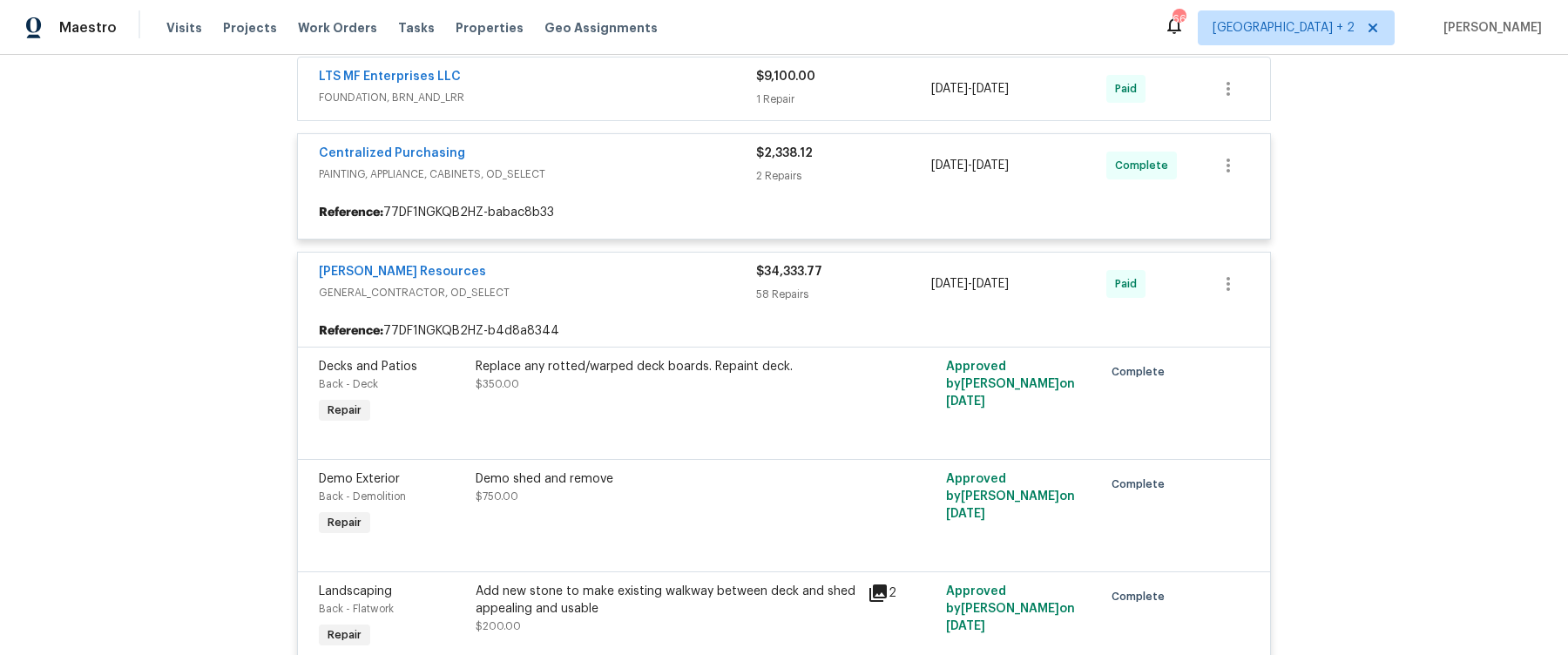
scroll to position [351, 0]
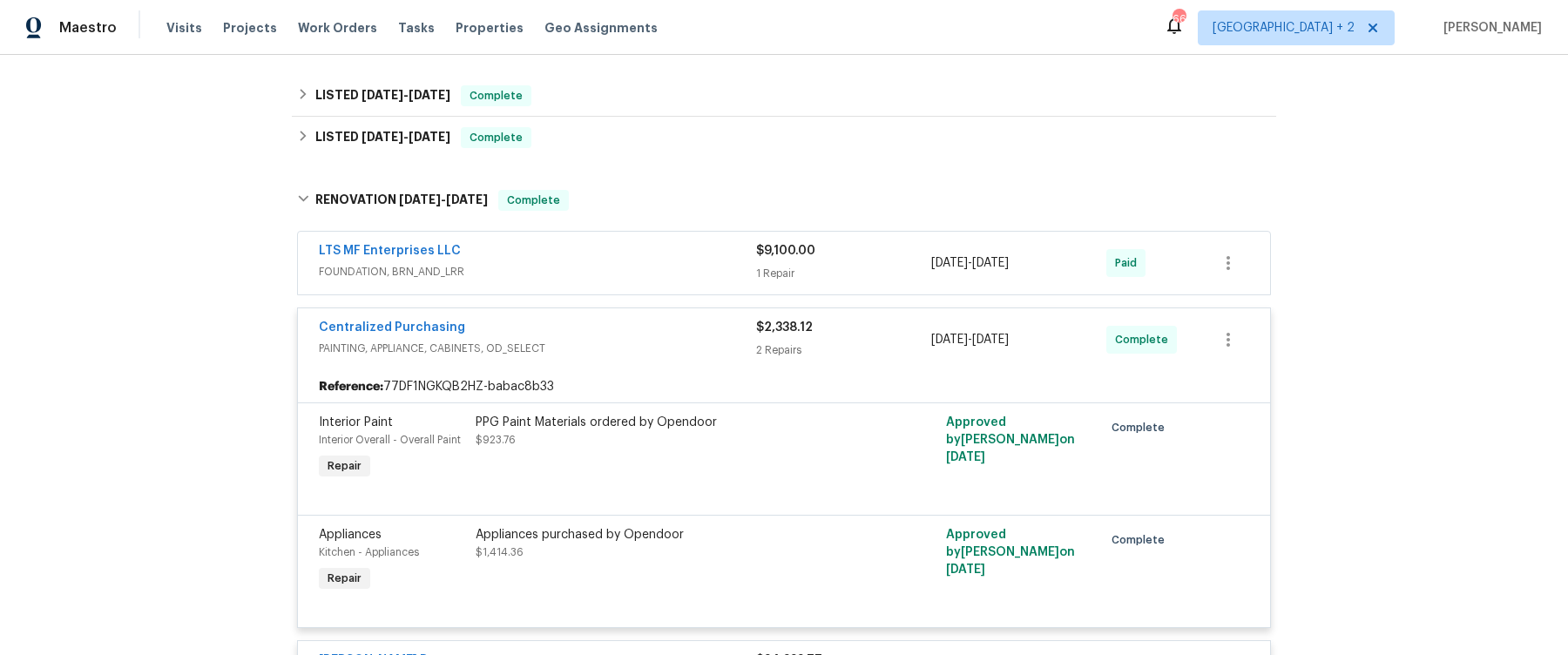
click at [563, 270] on span "FOUNDATION, BRN_AND_LRR" at bounding box center [537, 271] width 438 height 17
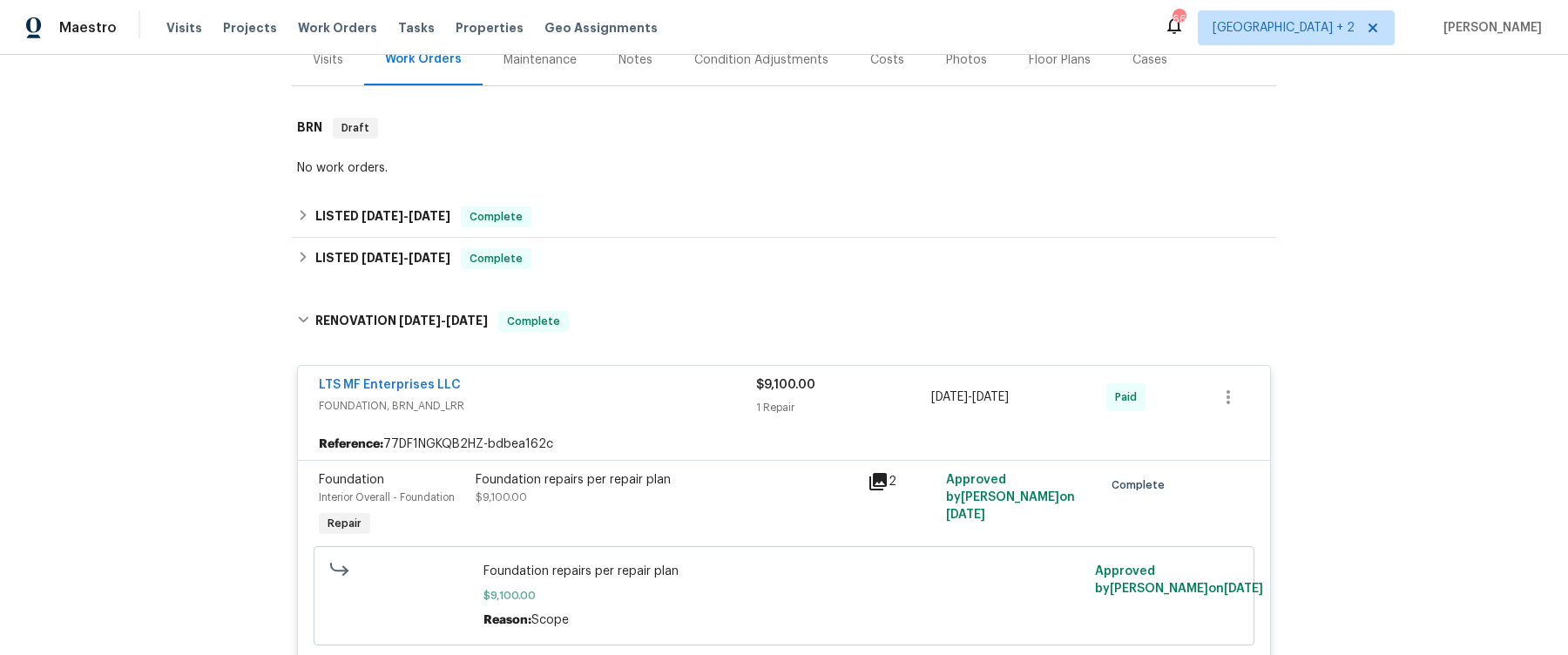
scroll to position [147, 0]
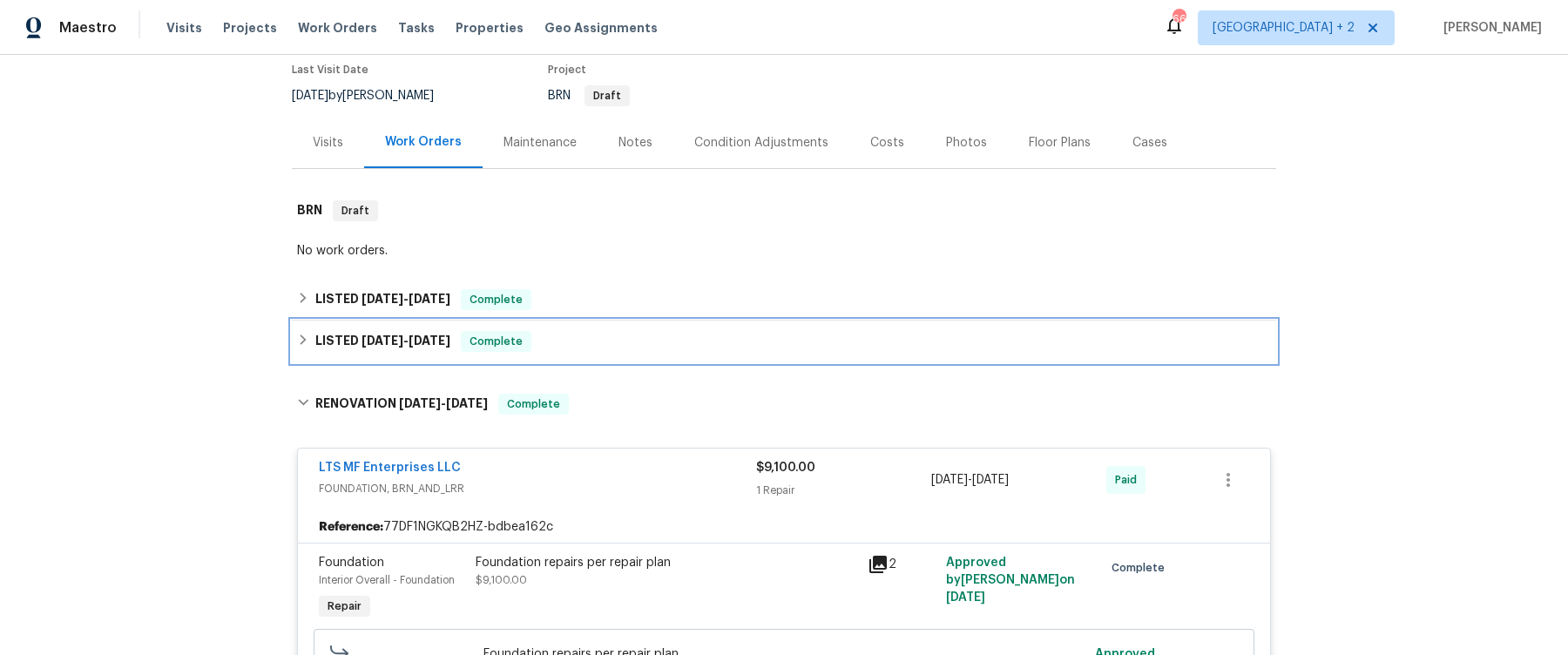
click at [298, 337] on icon at bounding box center [303, 339] width 12 height 12
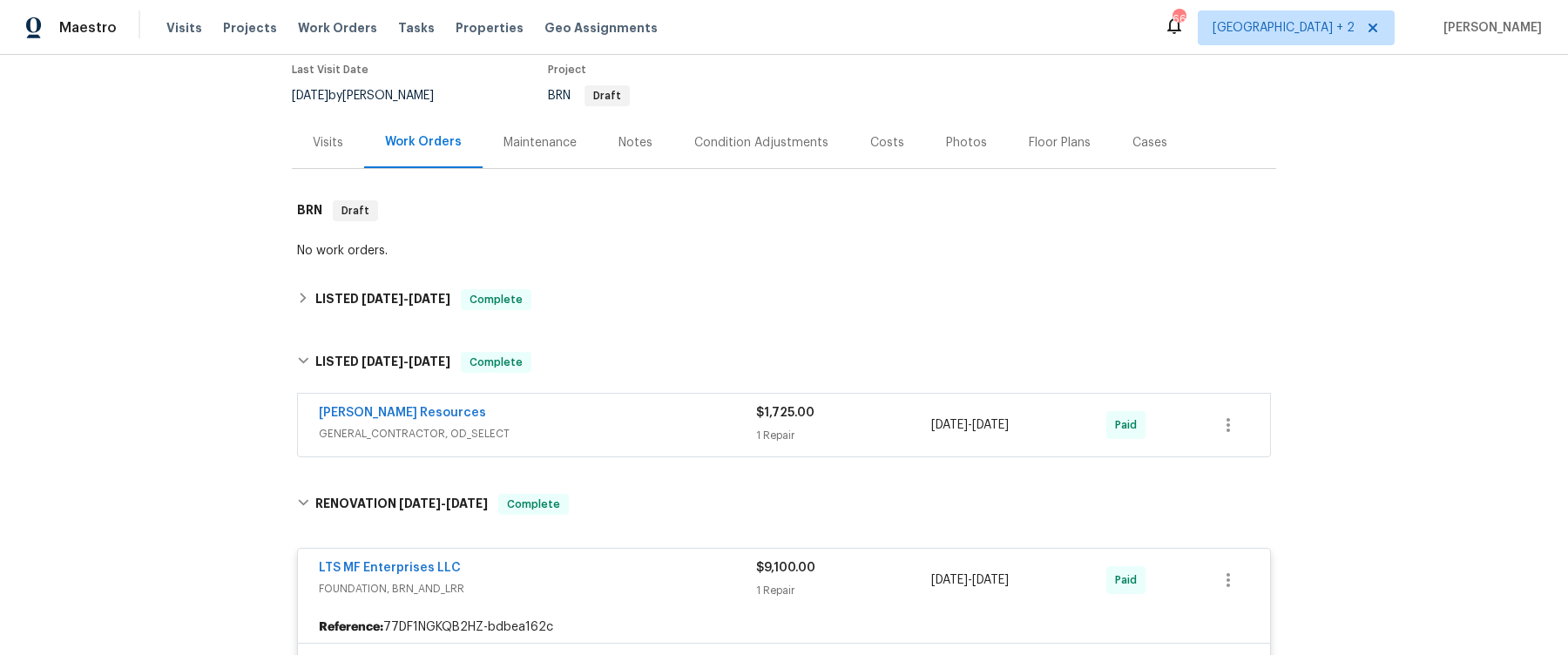
click at [602, 438] on span "GENERAL_CONTRACTOR, OD_SELECT" at bounding box center [537, 433] width 438 height 17
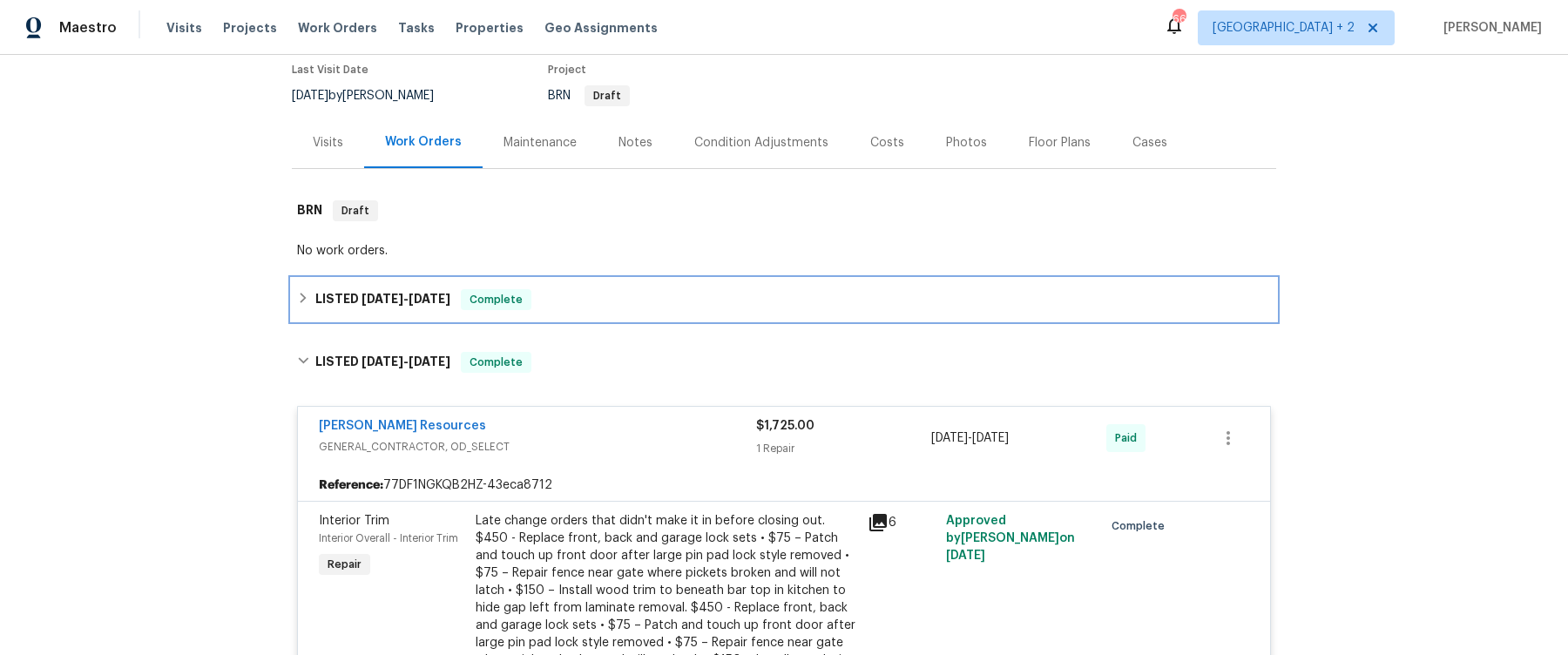
click at [303, 300] on icon at bounding box center [303, 297] width 12 height 12
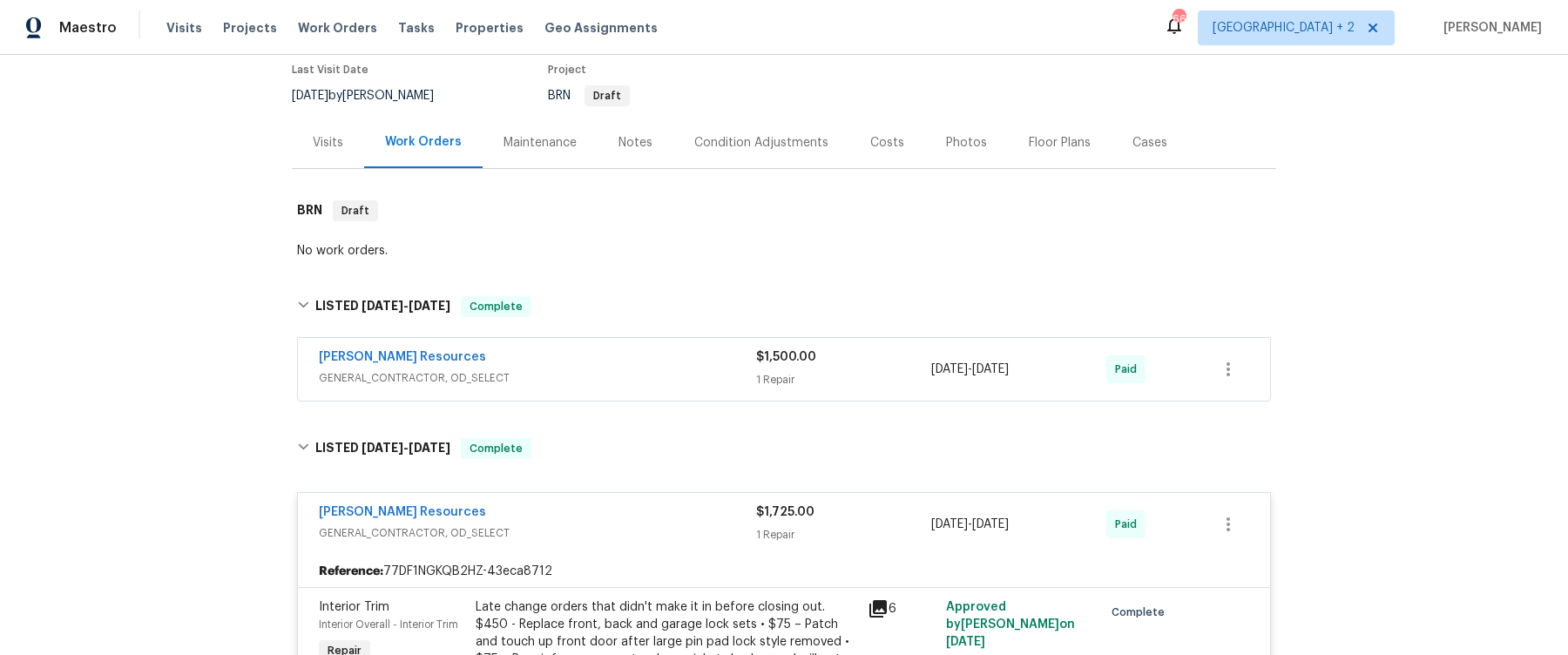
click at [601, 359] on div "[PERSON_NAME] Resources" at bounding box center [537, 359] width 438 height 21
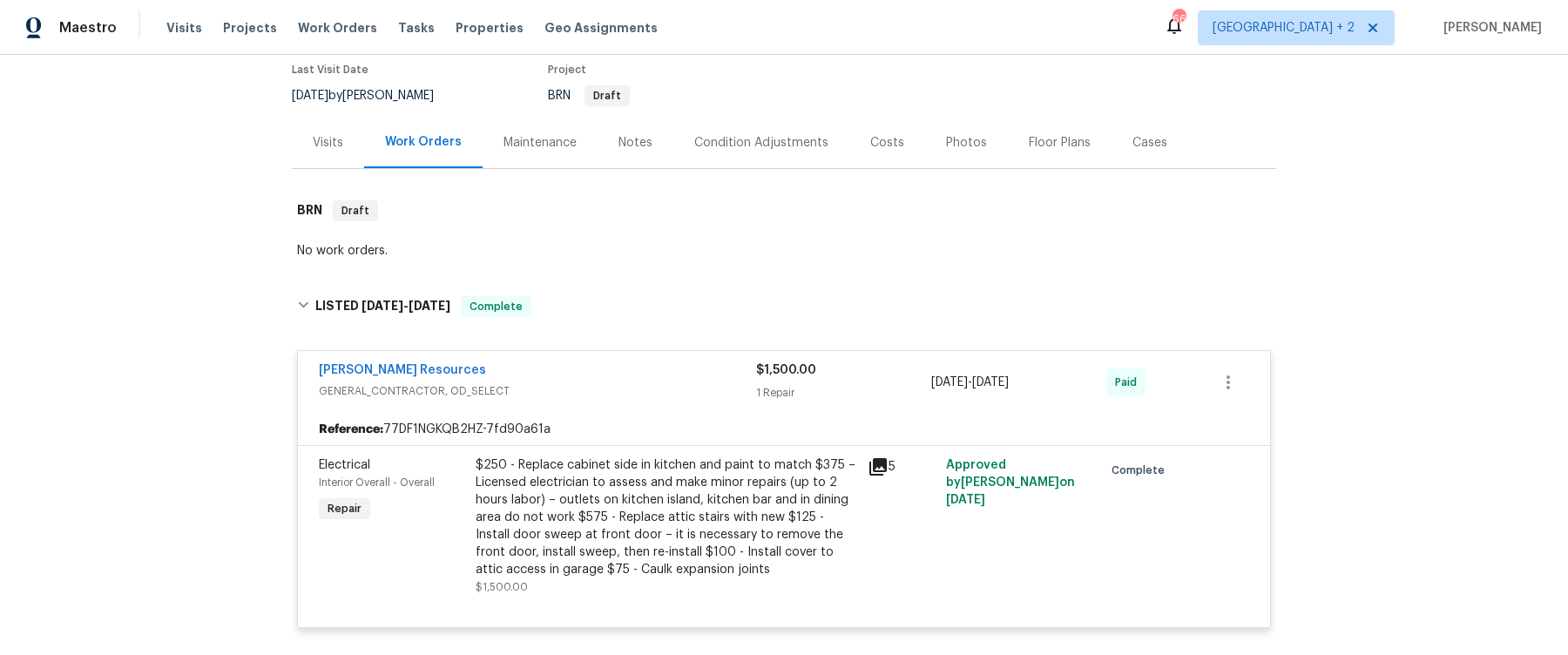
click at [150, 439] on div "Back to all projects [STREET_ADDRESS] 4 Beds | 2 Baths | Total: 2189 ft² | Abov…" at bounding box center [784, 354] width 1568 height 599
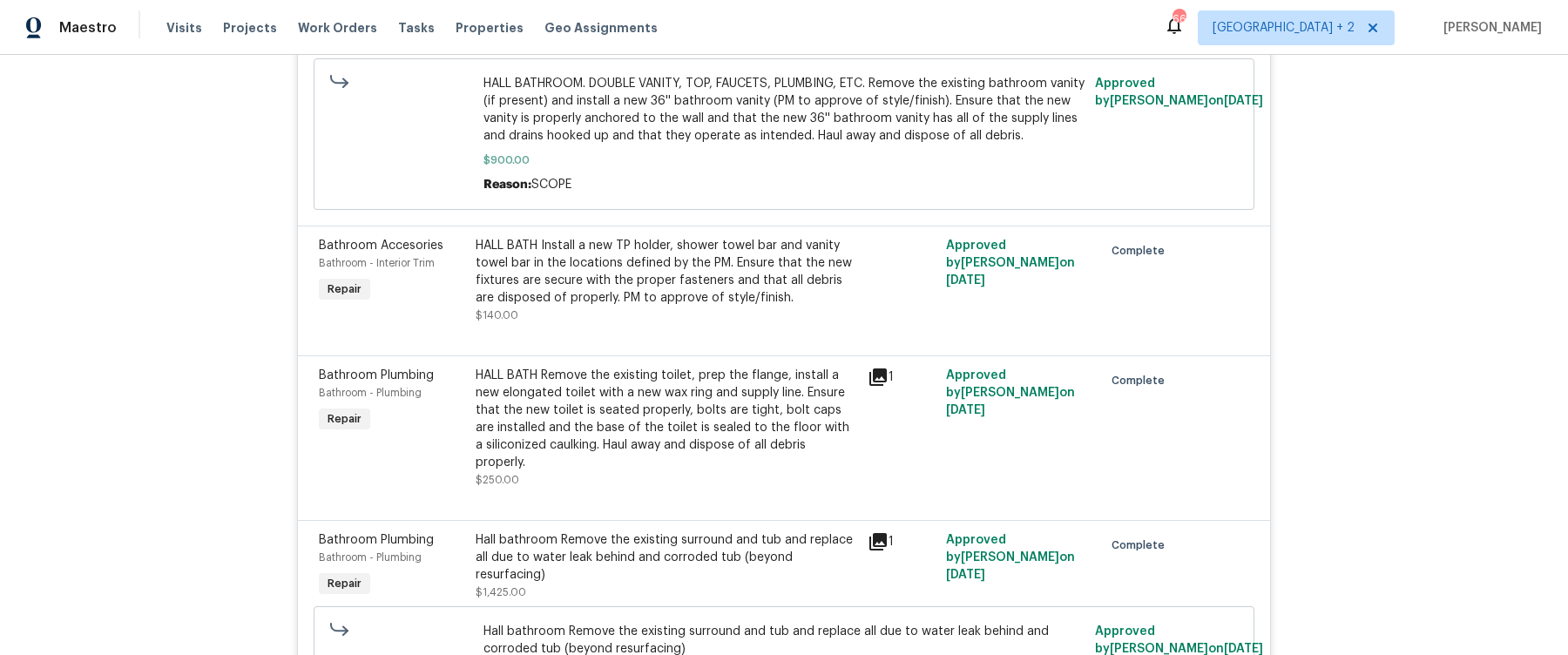
scroll to position [3766, 0]
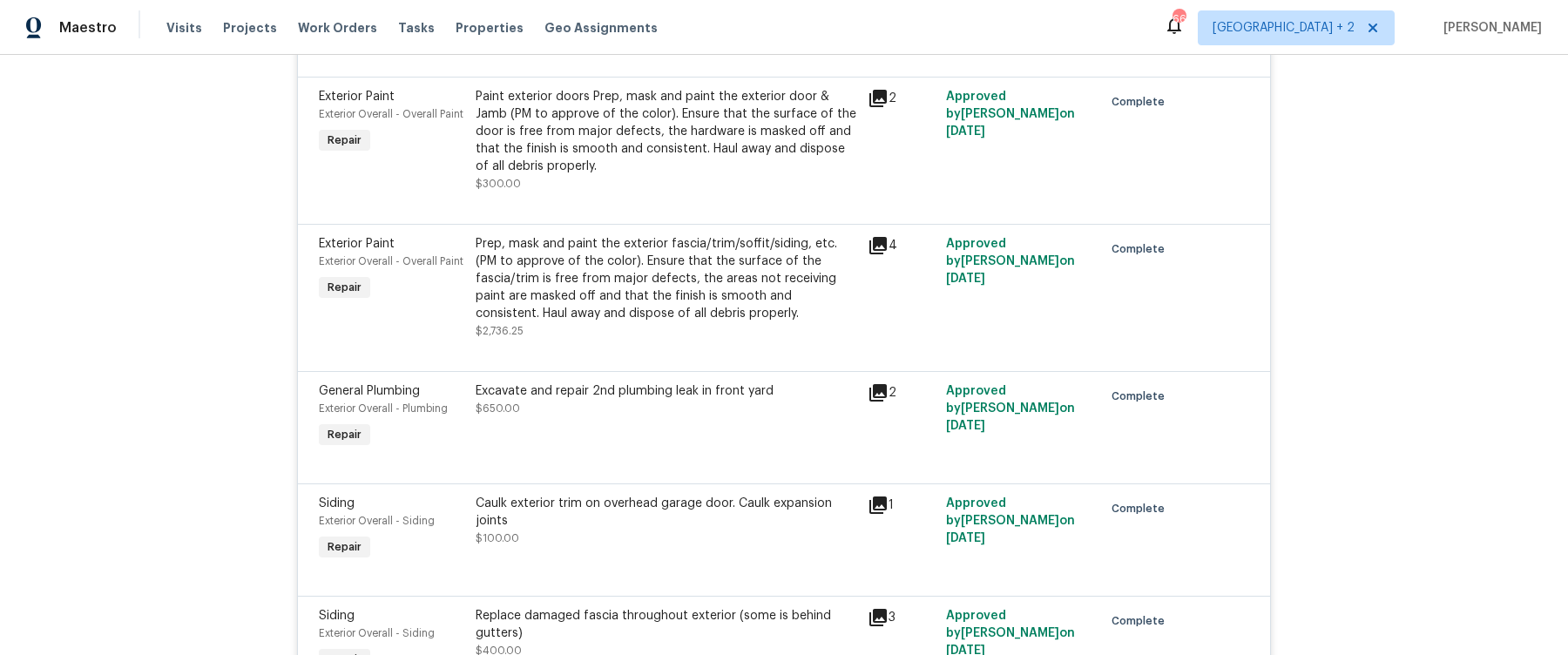
click at [873, 384] on icon at bounding box center [878, 392] width 17 height 17
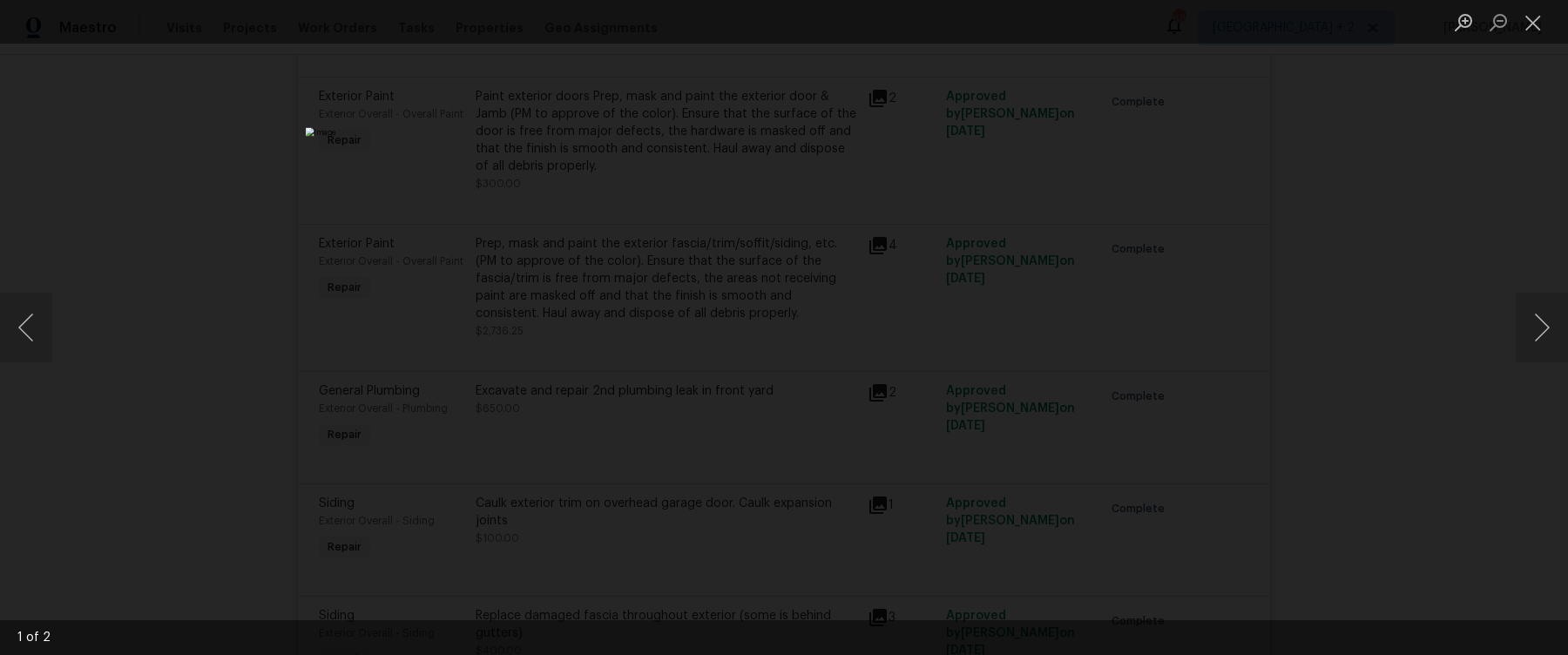
click at [1099, 223] on div "Lightbox" at bounding box center [784, 327] width 1568 height 655
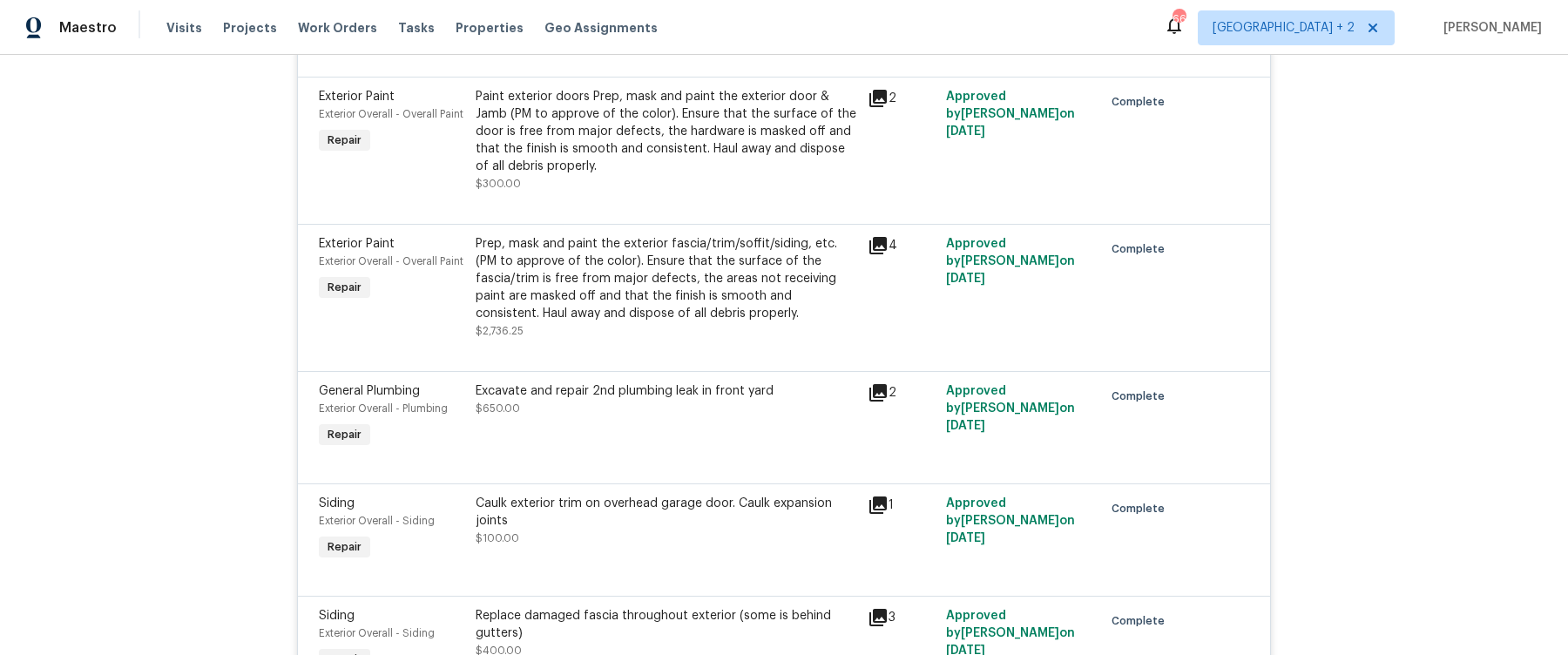
click at [601, 382] on div "Excavate and repair 2nd plumbing leak in front yard $650.00" at bounding box center [666, 417] width 392 height 81
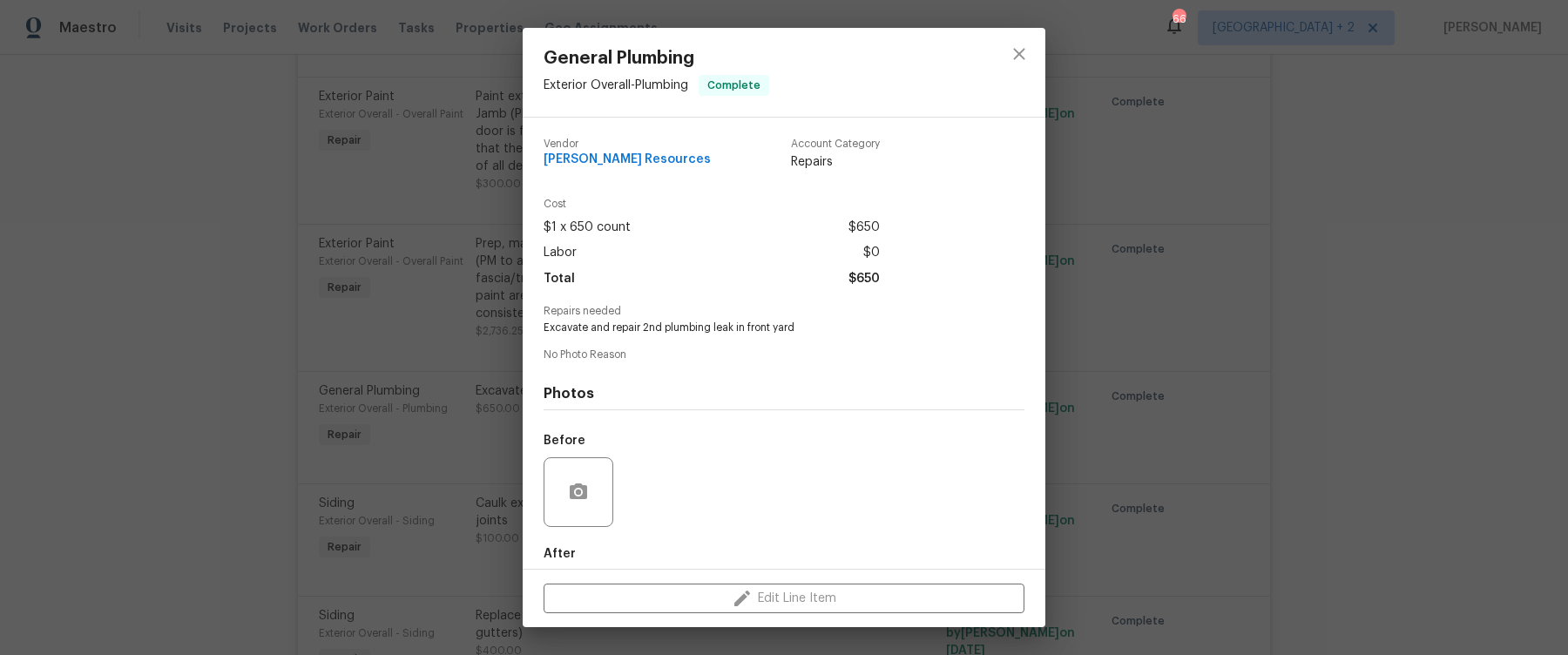
click at [468, 395] on div "General Plumbing Exterior Overall - Plumbing Complete Vendor [PERSON_NAME] Reso…" at bounding box center [784, 327] width 1568 height 655
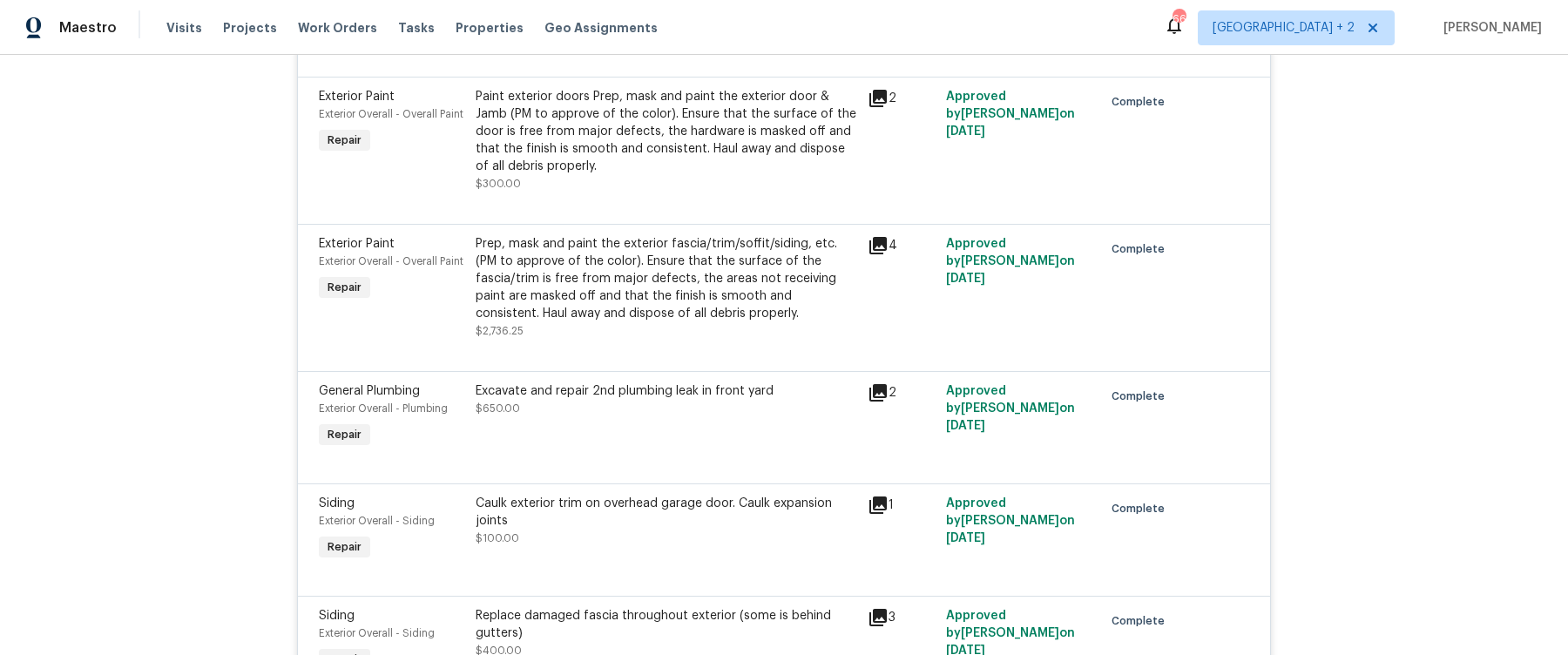
click at [586, 382] on div "Excavate and repair 2nd plumbing leak in front yard $650.00" at bounding box center [667, 399] width 382 height 35
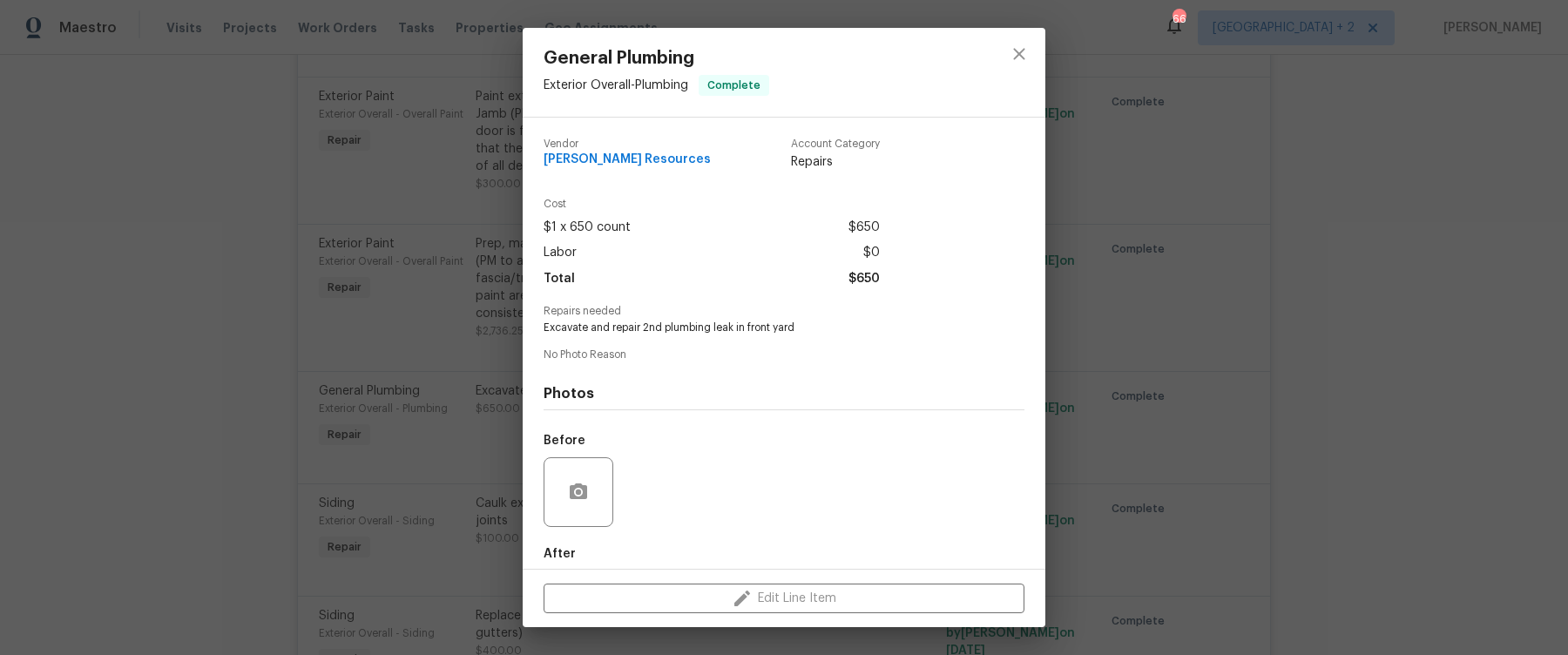
click at [485, 409] on div "General Plumbing Exterior Overall - Plumbing Complete Vendor [PERSON_NAME] Reso…" at bounding box center [784, 327] width 1568 height 655
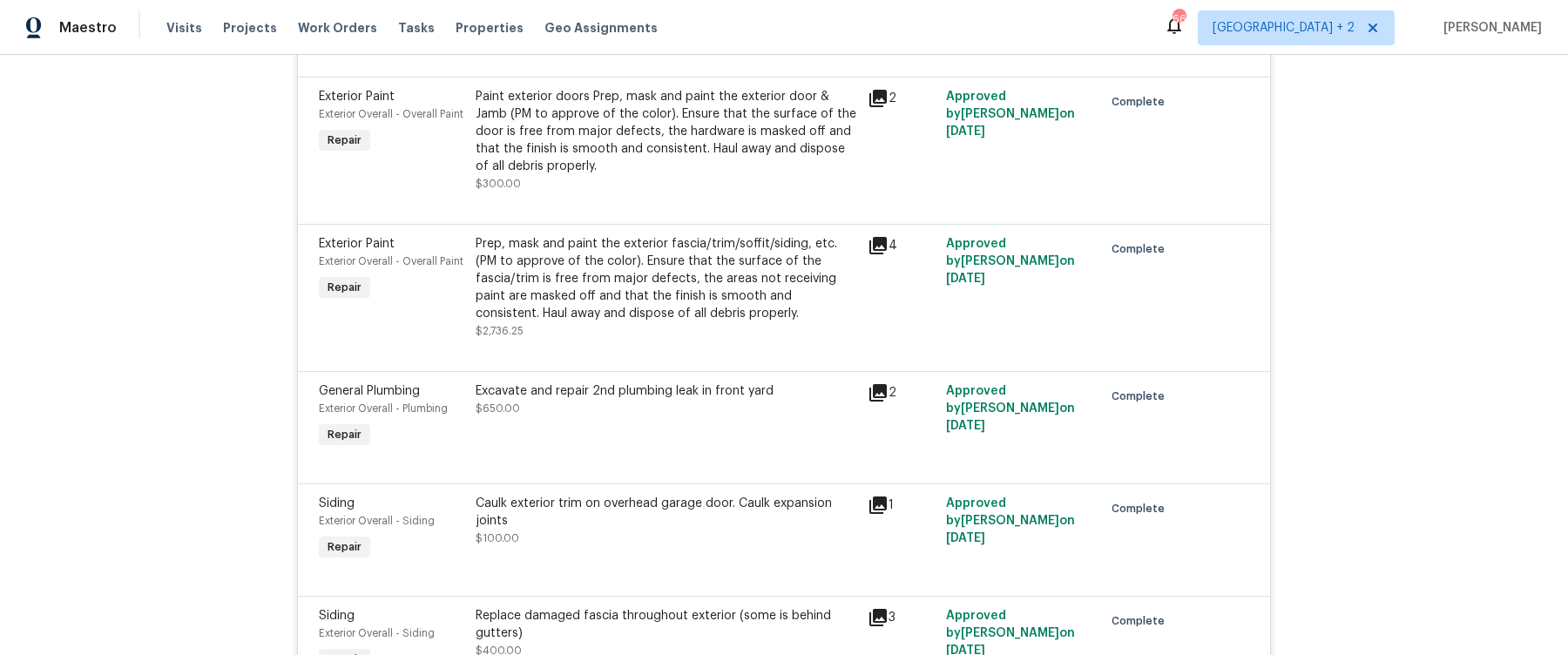
click at [670, 382] on div "Excavate and repair 2nd plumbing leak in front yard $650.00" at bounding box center [667, 399] width 382 height 35
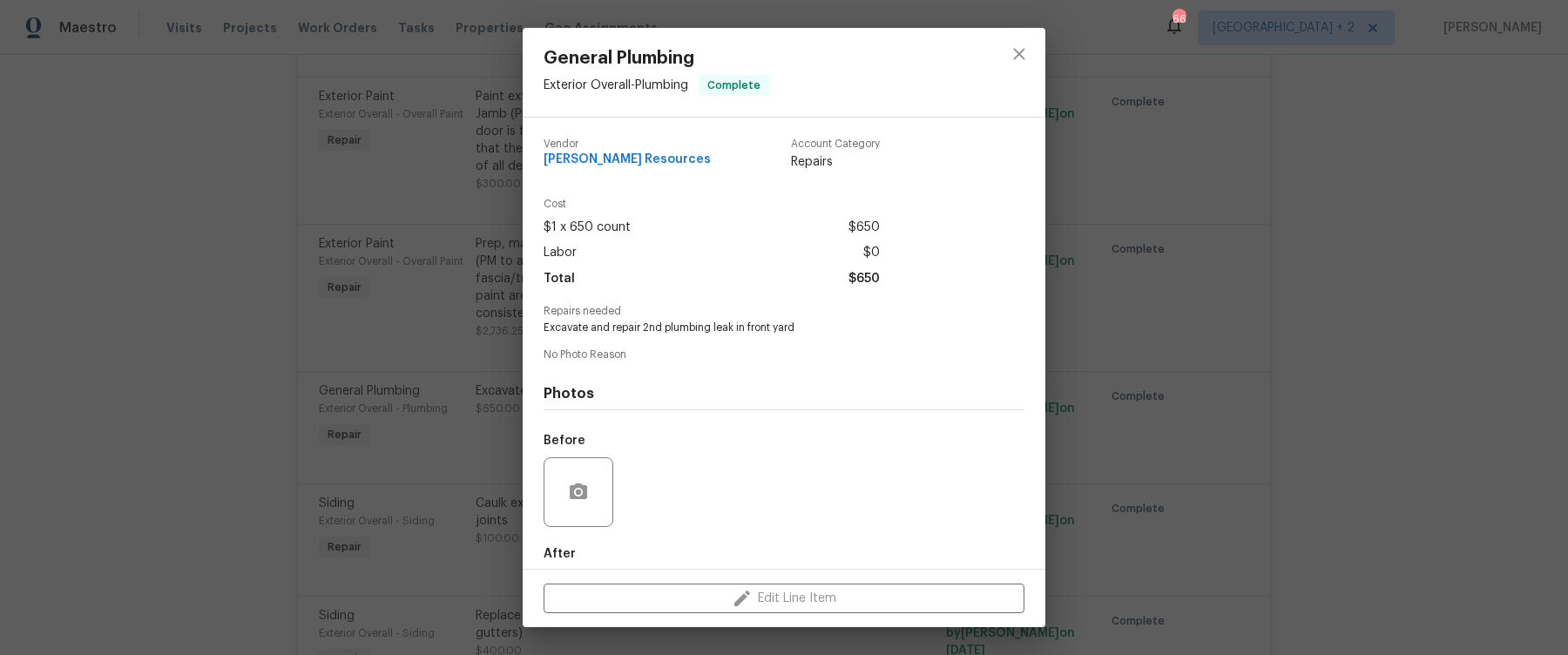
click at [459, 380] on div "General Plumbing Exterior Overall - Plumbing Complete Vendor [PERSON_NAME] Reso…" at bounding box center [784, 327] width 1568 height 655
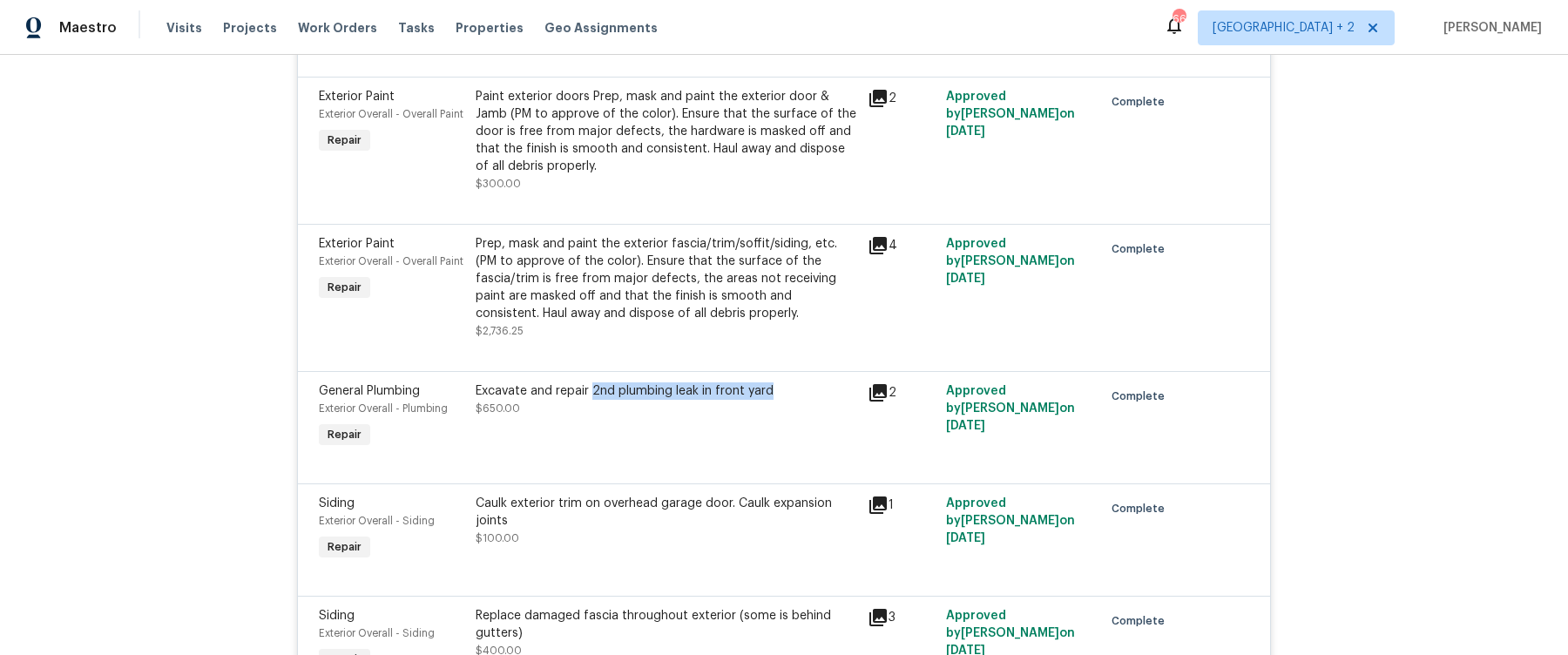
drag, startPoint x: 777, startPoint y: 361, endPoint x: 593, endPoint y: 358, distance: 184.0
click at [593, 382] on div "Excavate and repair 2nd plumbing leak in front yard" at bounding box center [667, 390] width 382 height 17
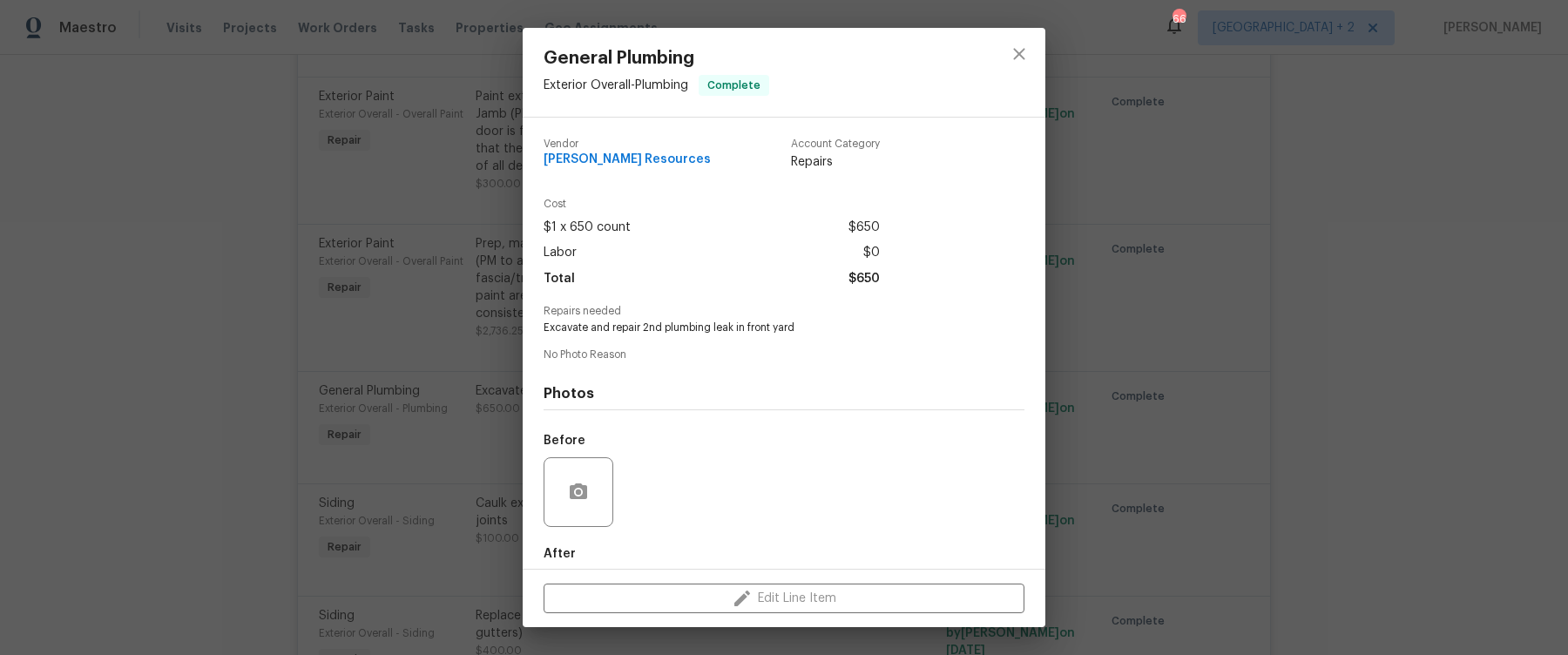
copy div "2nd plumbing leak in front yard"
click at [628, 326] on span "Excavate and repair 2nd plumbing leak in front yard" at bounding box center [759, 327] width 433 height 14
copy span "Excavate and repair 2nd plumbing leak in front yard"
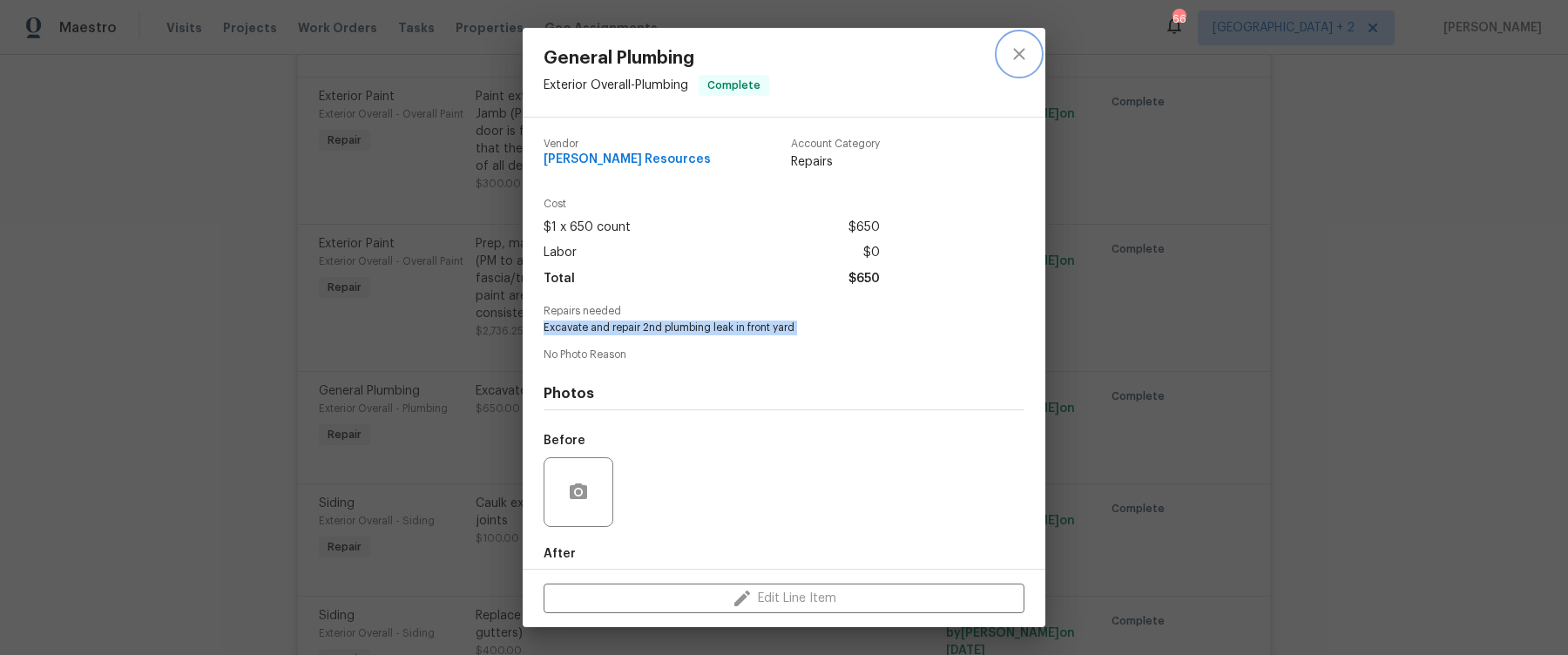
click at [1030, 55] on button "close" at bounding box center [1019, 54] width 42 height 42
